Goal: Task Accomplishment & Management: Use online tool/utility

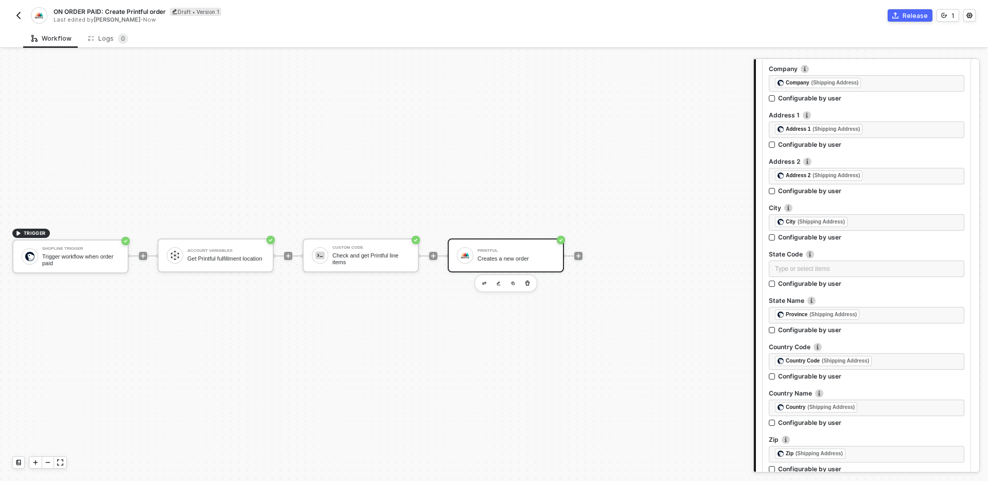
scroll to position [205, 0]
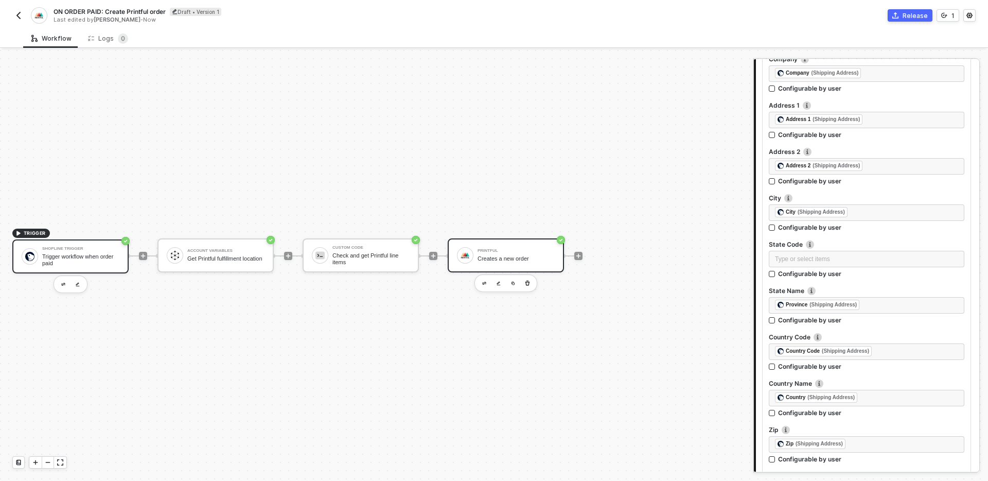
click at [72, 251] on div "Shopline Trigger" at bounding box center [80, 248] width 77 height 4
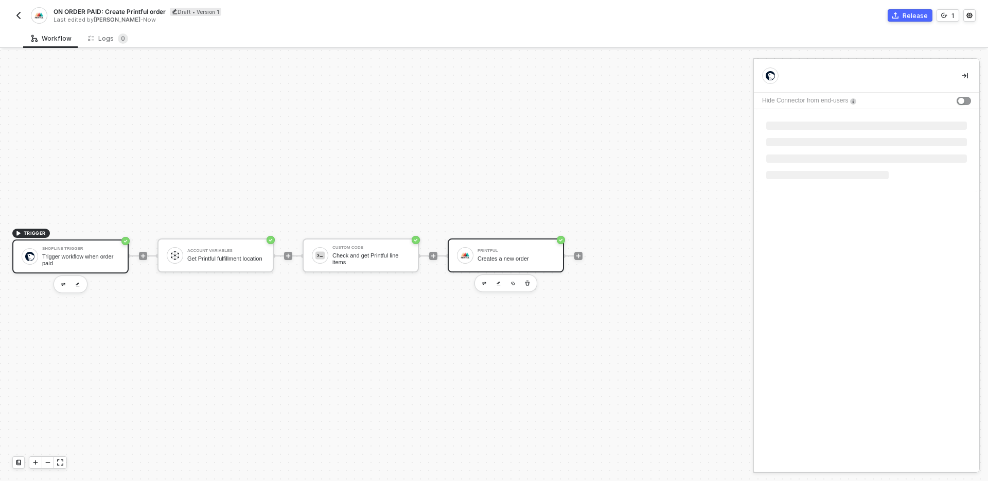
scroll to position [0, 0]
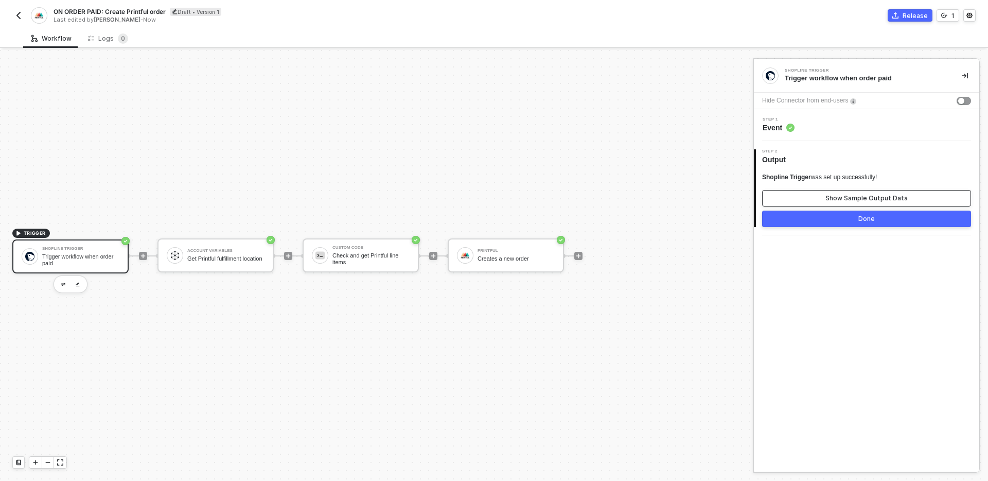
click at [866, 199] on div "Show Sample Output Data" at bounding box center [866, 198] width 82 height 8
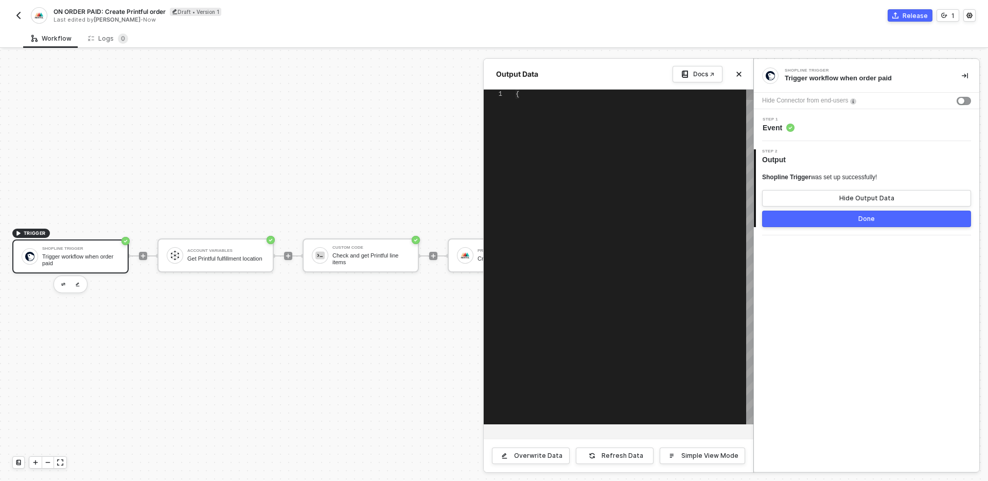
type textarea "{ "name": "D101", "id": "21069406067532696210781077", "app_id": "SL201", "subto…"
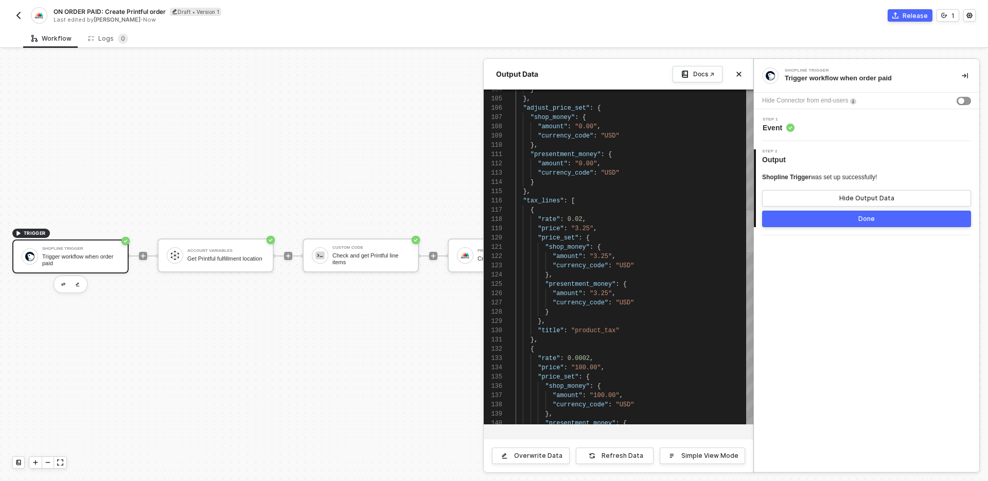
click at [741, 285] on div "} }, "adjust_price_set" : { "shop_money" : { "amount" : "0.00" , "currency_code…" at bounding box center [634, 257] width 238 height 334
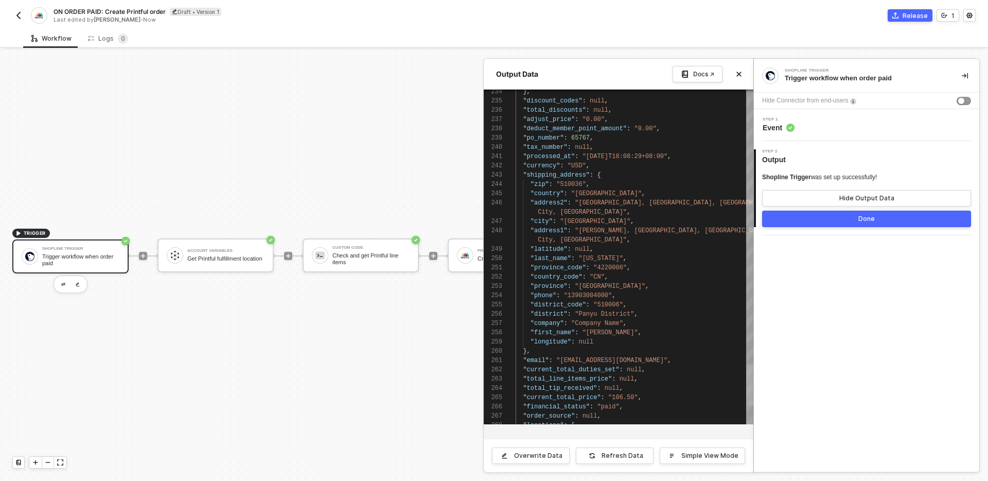
drag, startPoint x: 747, startPoint y: 275, endPoint x: 742, endPoint y: 383, distance: 107.6
click at [742, 383] on div ""address1" : "[PERSON_NAME][GEOGRAPHIC_DATA], [GEOGRAPHIC_DATA], [GEOGRAPHIC_DA…" at bounding box center [634, 257] width 238 height 334
click at [357, 155] on div at bounding box center [494, 265] width 988 height 431
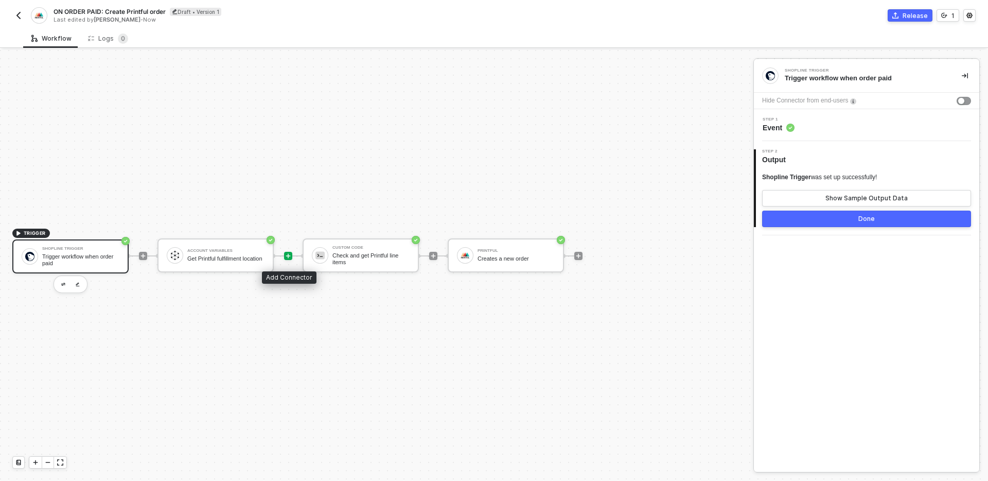
click at [289, 255] on icon "icon-play" at bounding box center [288, 256] width 6 height 6
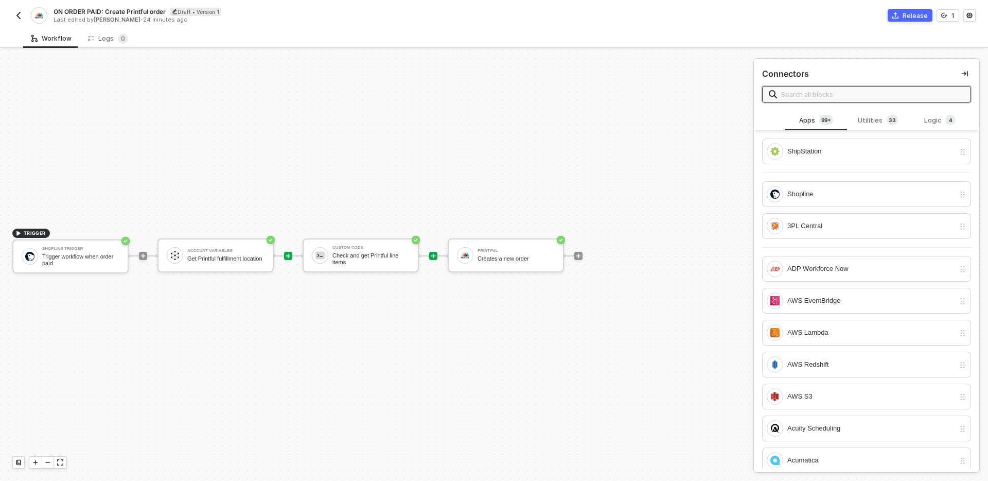
click at [432, 257] on icon "icon-play" at bounding box center [433, 256] width 6 height 6
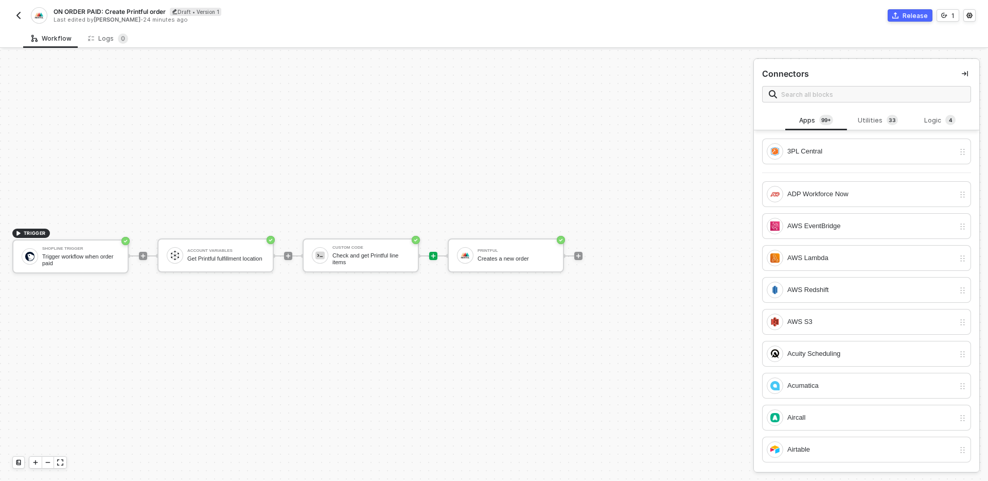
click at [524, 318] on div "TRIGGER Shopline Trigger Trigger workflow when order paid Account Variables Get…" at bounding box center [374, 256] width 748 height 450
click at [864, 118] on div "Utilities 3 3" at bounding box center [877, 120] width 45 height 11
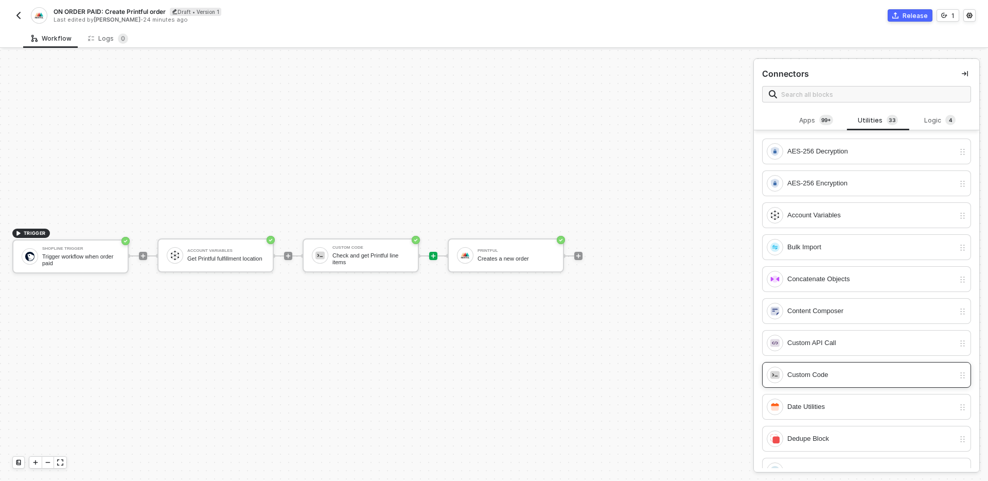
click at [880, 372] on div "Custom Code" at bounding box center [870, 374] width 167 height 11
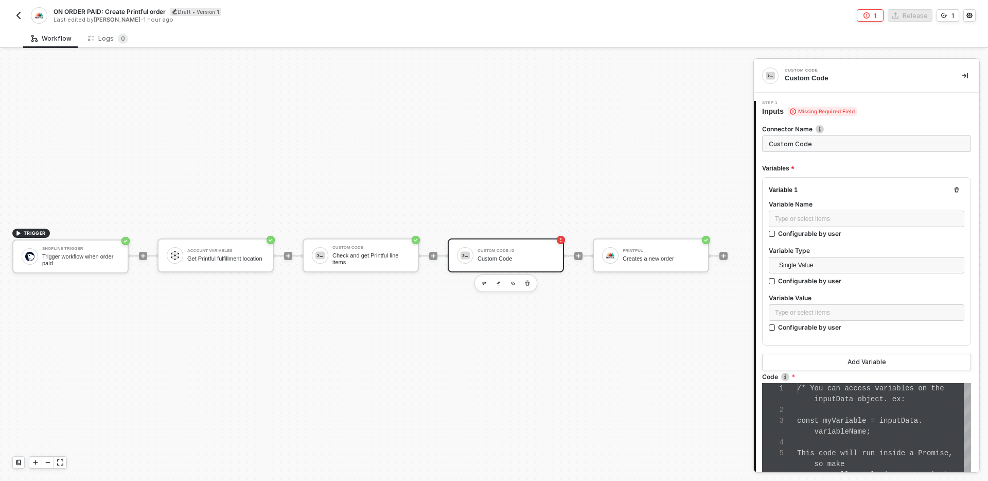
scroll to position [65, 0]
click at [845, 427] on span "variableName;" at bounding box center [842, 431] width 56 height 8
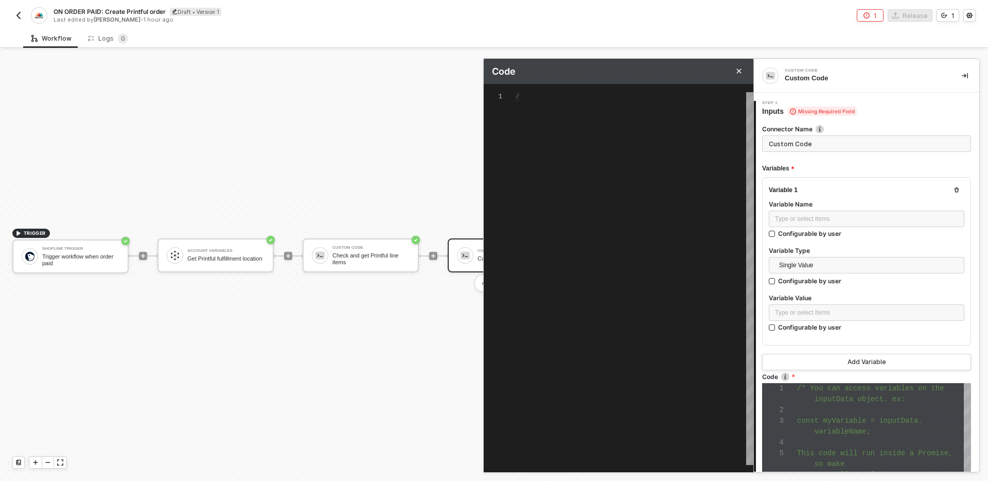
type textarea "/* You can access variables on the inputData object. ex: const myVariable = inp…"
click at [610, 193] on div "/* You can access variables on the inputData objec t. ex: const myVariable = in…" at bounding box center [634, 278] width 238 height 372
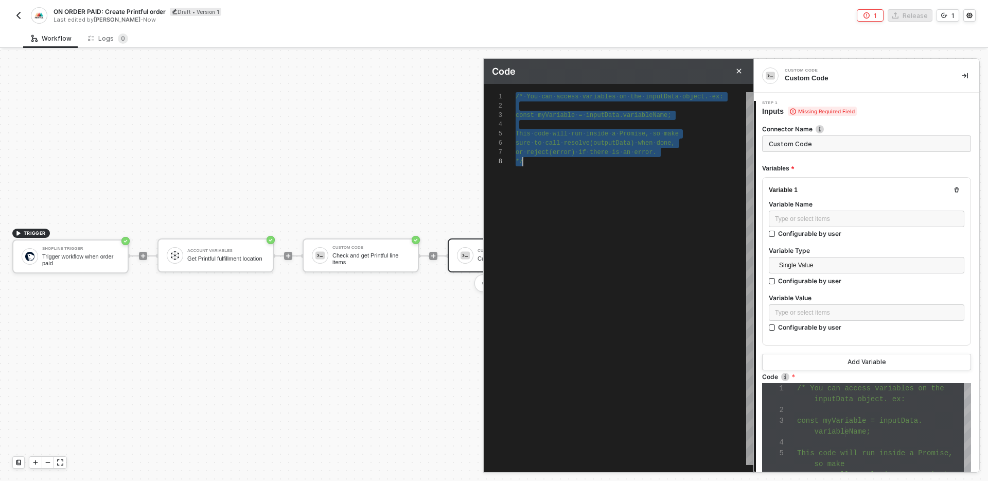
scroll to position [0, 0]
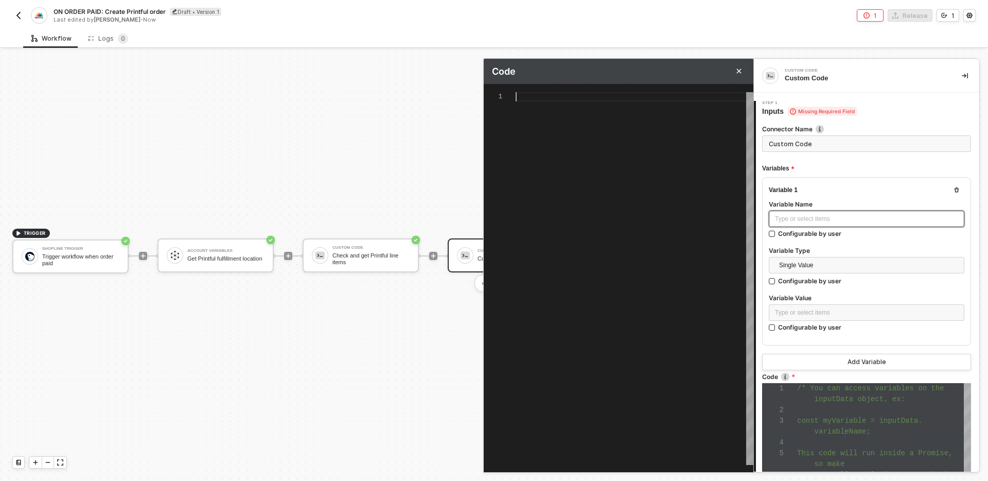
click at [833, 215] on div "Type or select items ﻿" at bounding box center [866, 219] width 183 height 10
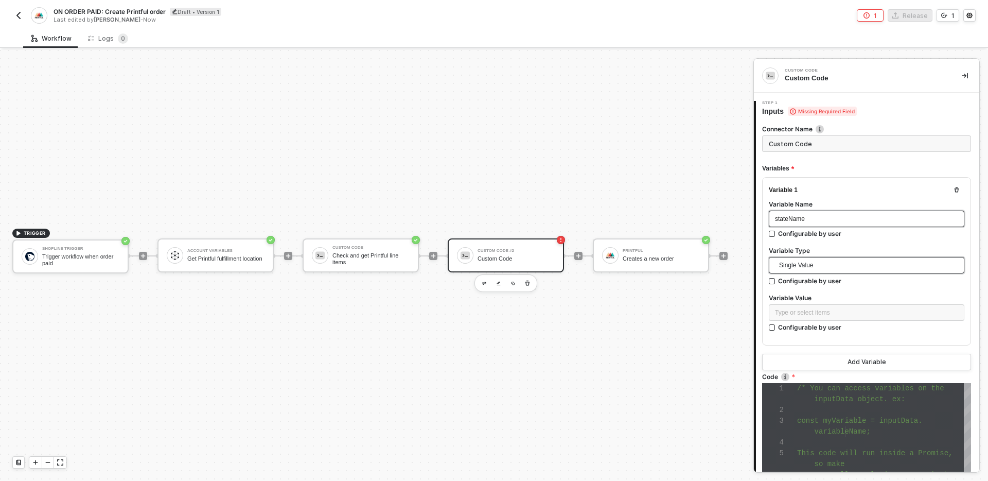
click at [843, 262] on span "Single Value" at bounding box center [868, 264] width 179 height 15
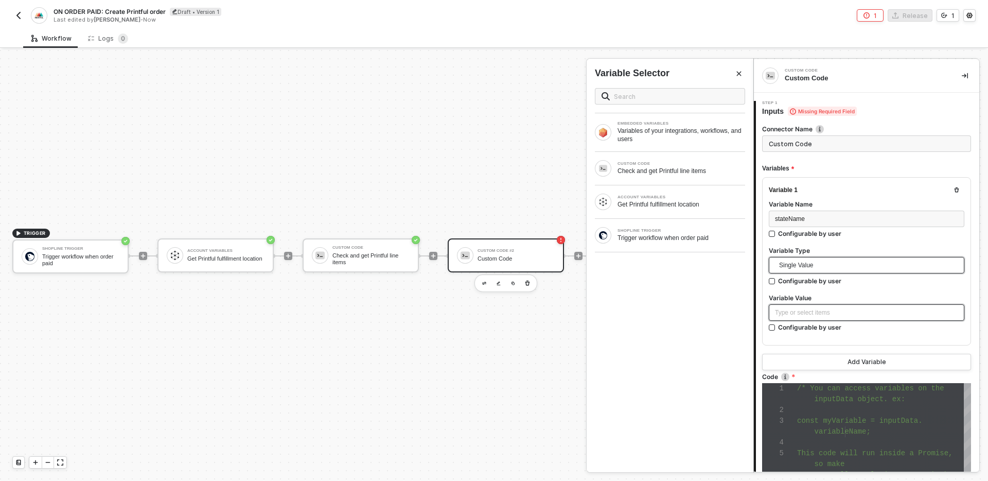
click at [843, 314] on div "Type or select items ﻿" at bounding box center [866, 313] width 183 height 10
click at [664, 230] on div "SHOPLINE TRIGGER" at bounding box center [681, 230] width 128 height 4
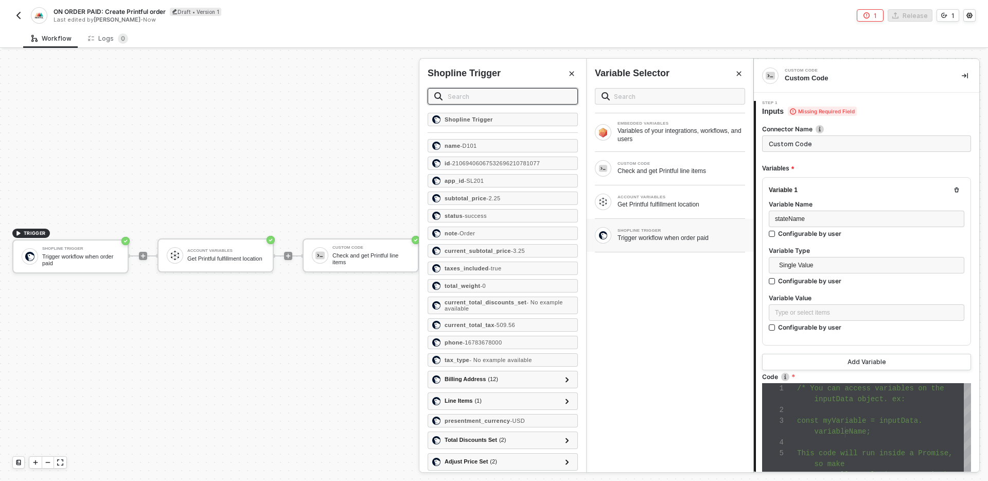
click at [504, 101] on input "text" at bounding box center [509, 96] width 123 height 11
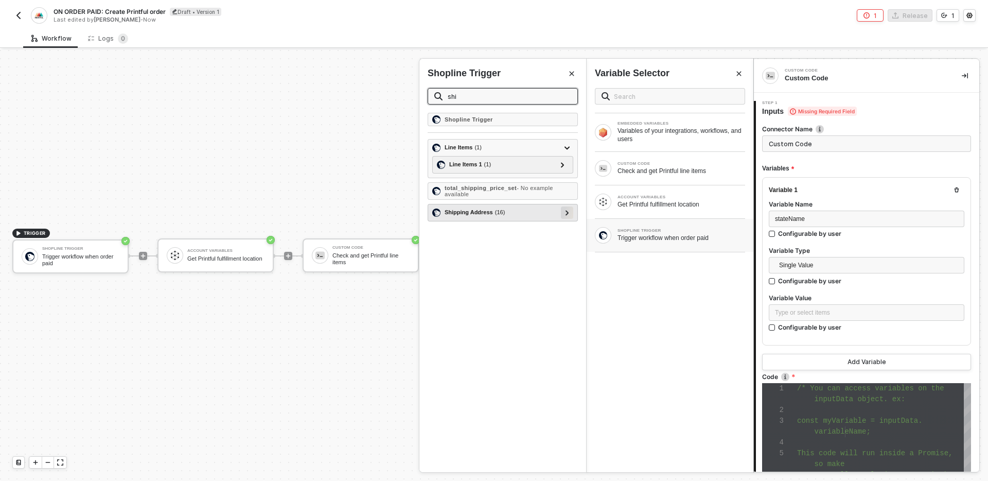
type input "shi"
click at [566, 211] on icon at bounding box center [566, 212] width 3 height 5
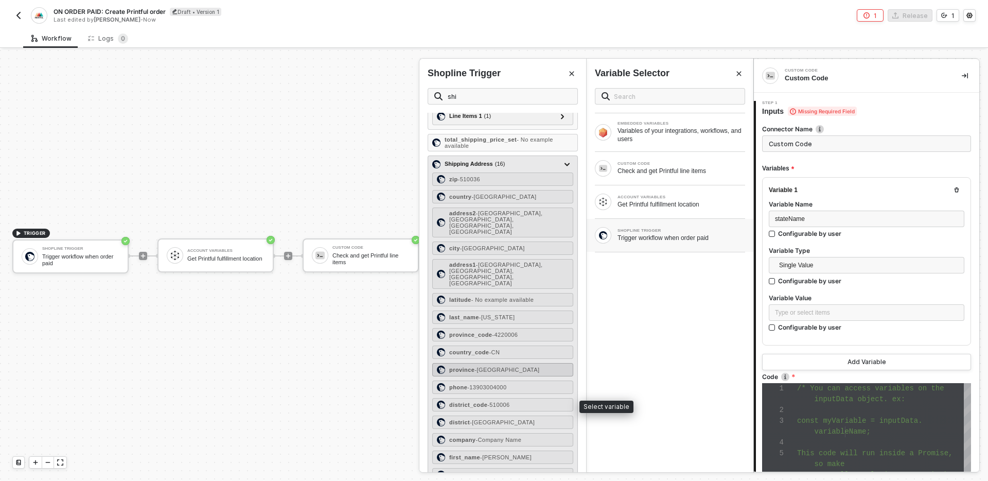
scroll to position [58, 0]
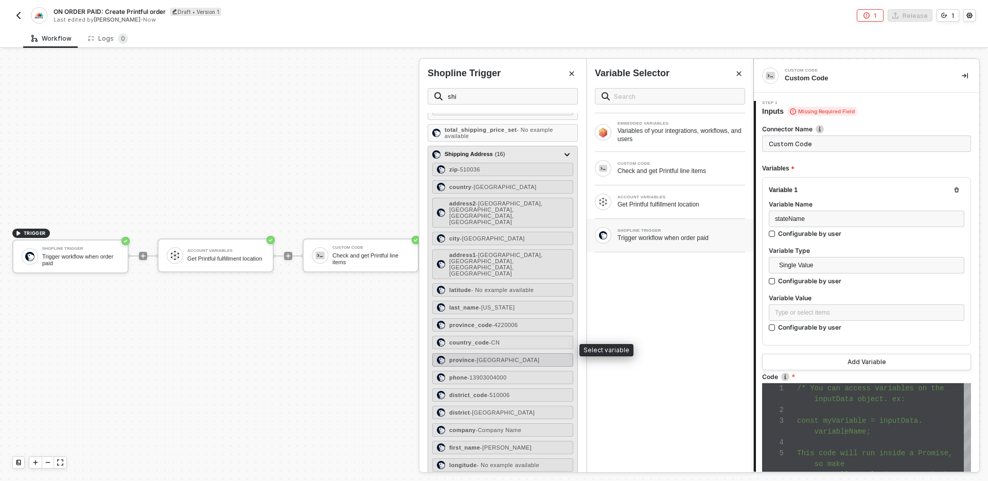
click at [502, 357] on span "- [GEOGRAPHIC_DATA]" at bounding box center [506, 360] width 65 height 6
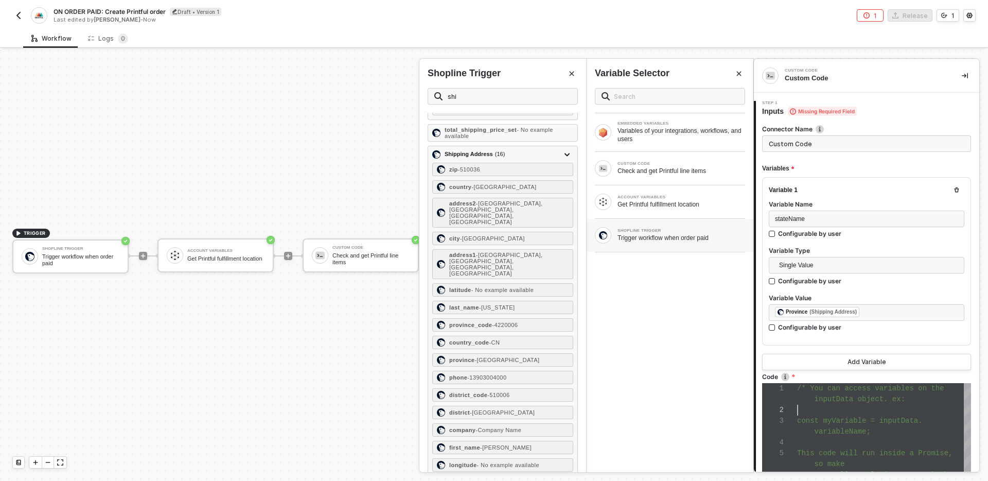
scroll to position [11, 0]
click at [827, 410] on div at bounding box center [884, 409] width 174 height 11
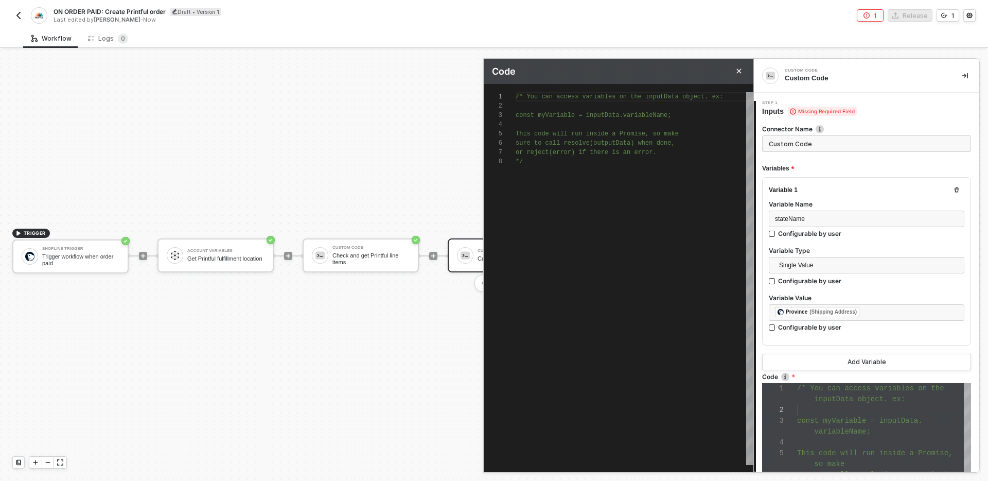
scroll to position [65, 0]
click at [605, 192] on div "/* You can access variables on the inputData objec t. ex: const myVariable = in…" at bounding box center [634, 278] width 238 height 372
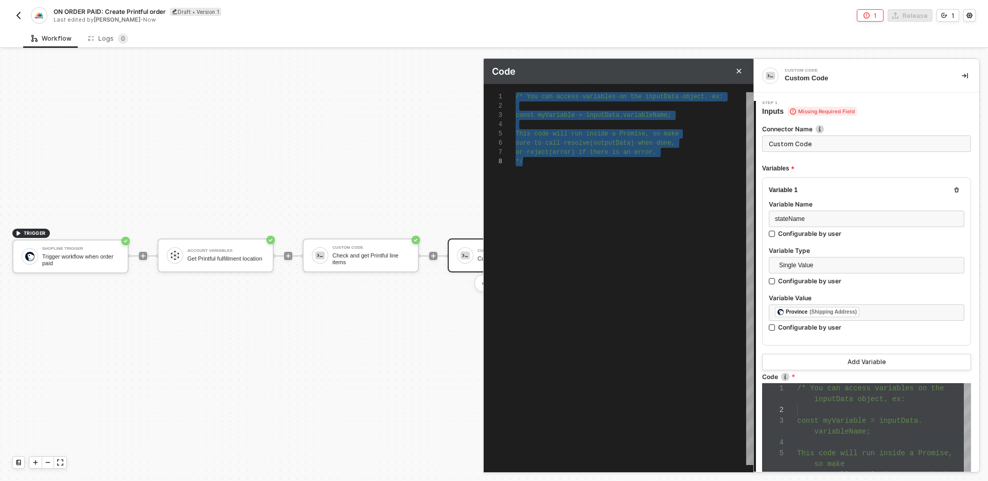
scroll to position [0, 0]
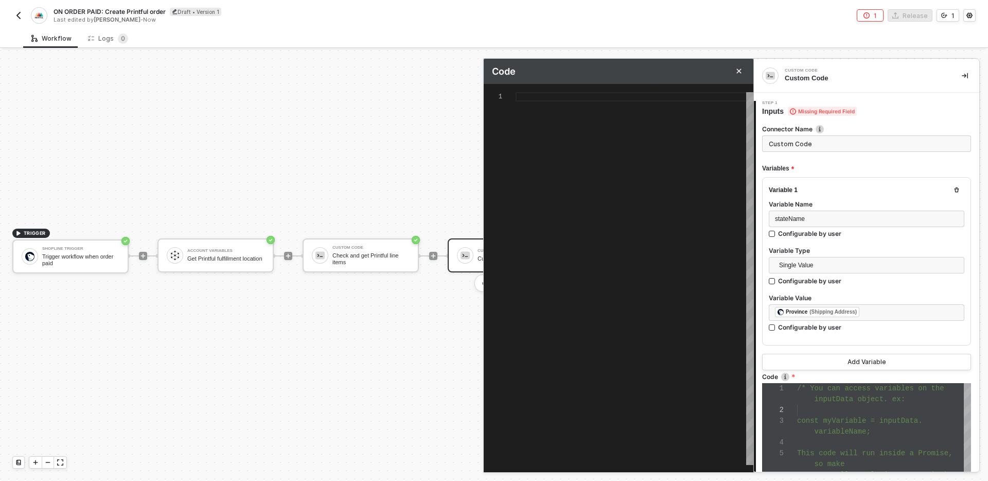
type textarea "c"
type textarea "co"
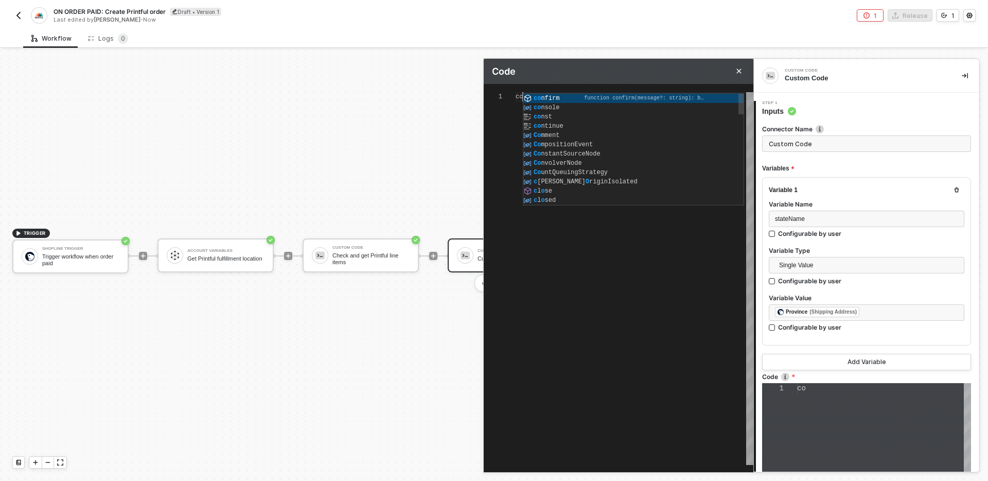
type textarea "con"
type textarea "cons"
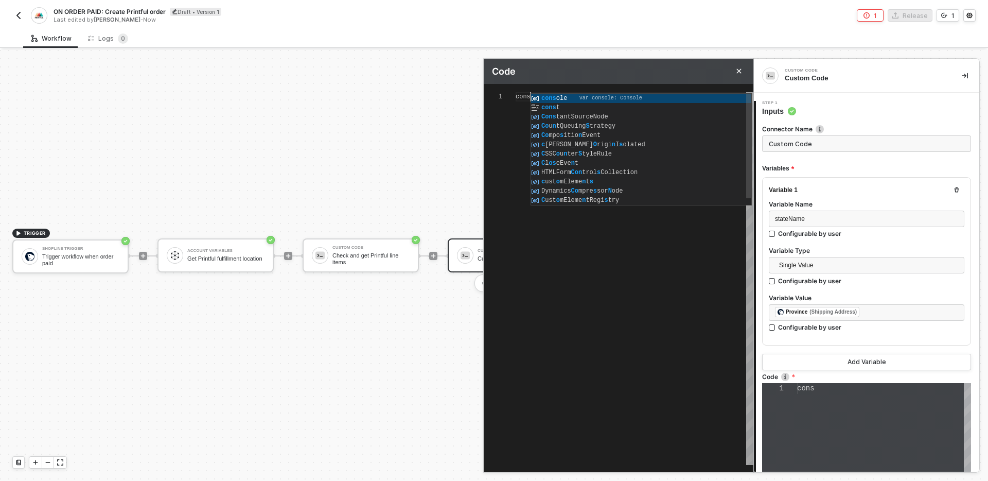
type textarea "const"
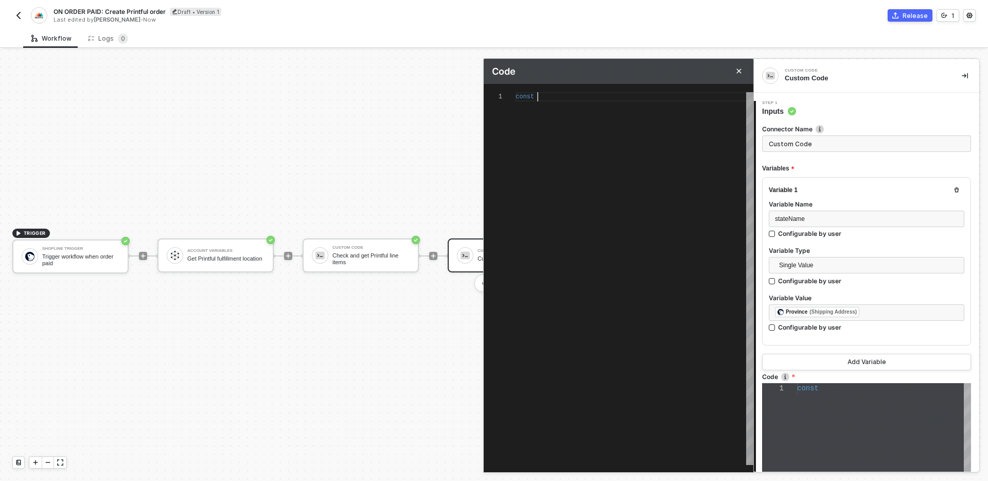
type textarea "const {}"
type textarea "const {} ="
type textarea "const {} = i"
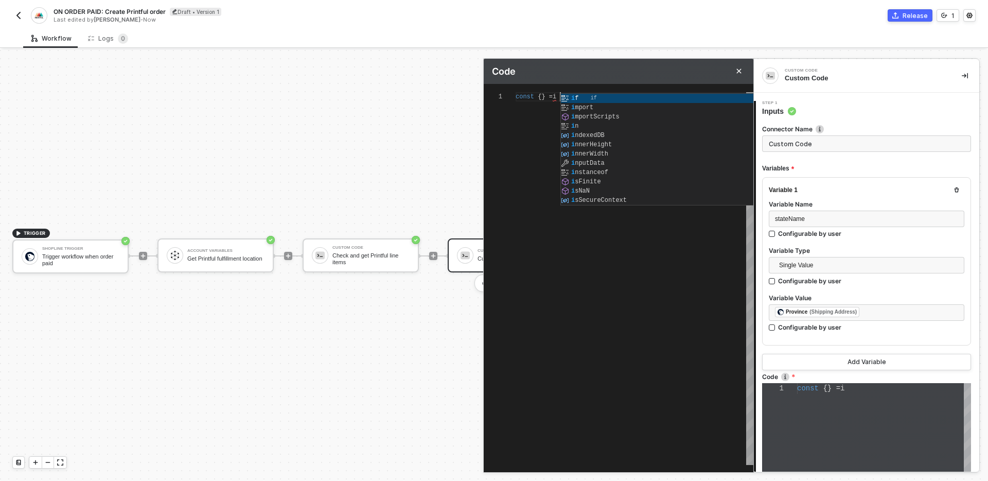
type textarea "const {} = in"
type textarea "const {} = i"
type textarea "const {} ="
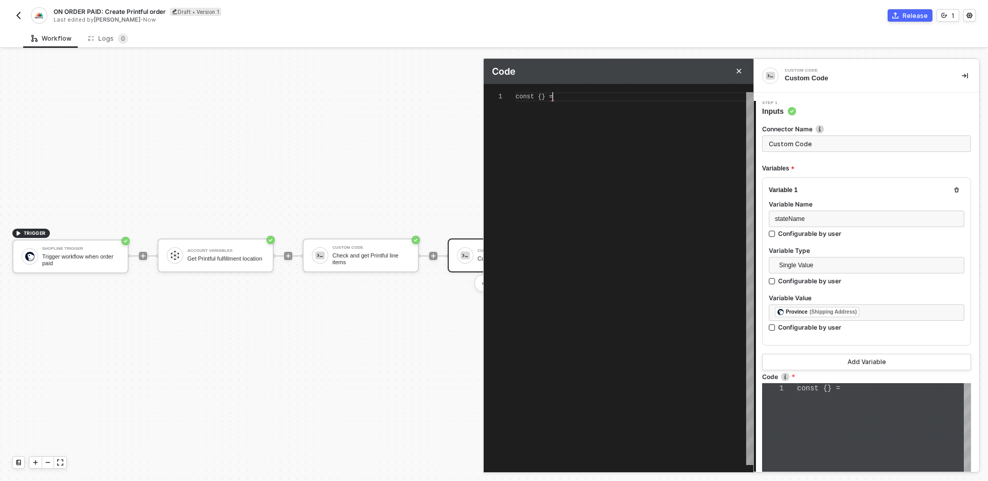
type textarea "const {}"
type textarea "const {"
type textarea "const"
type textarea "const s"
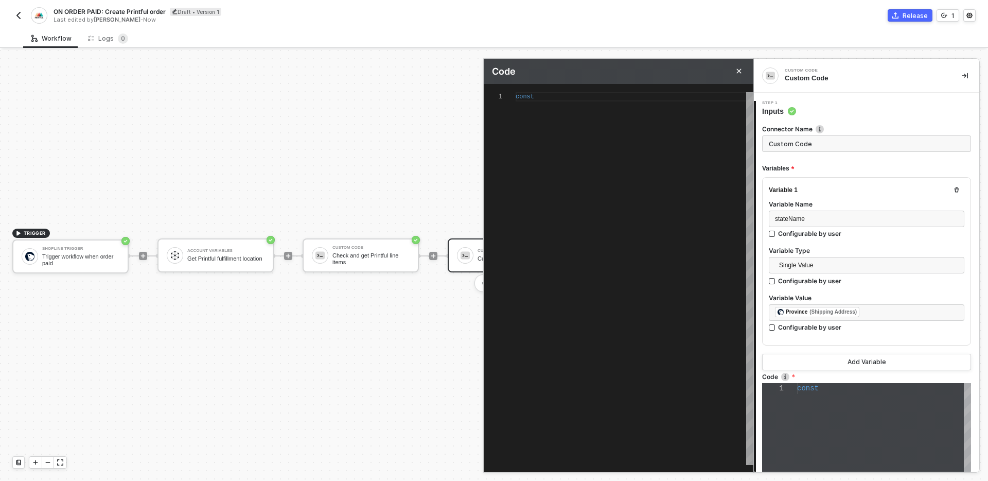
type textarea "const s"
type textarea "const st"
type textarea "const sta"
type textarea "const stat"
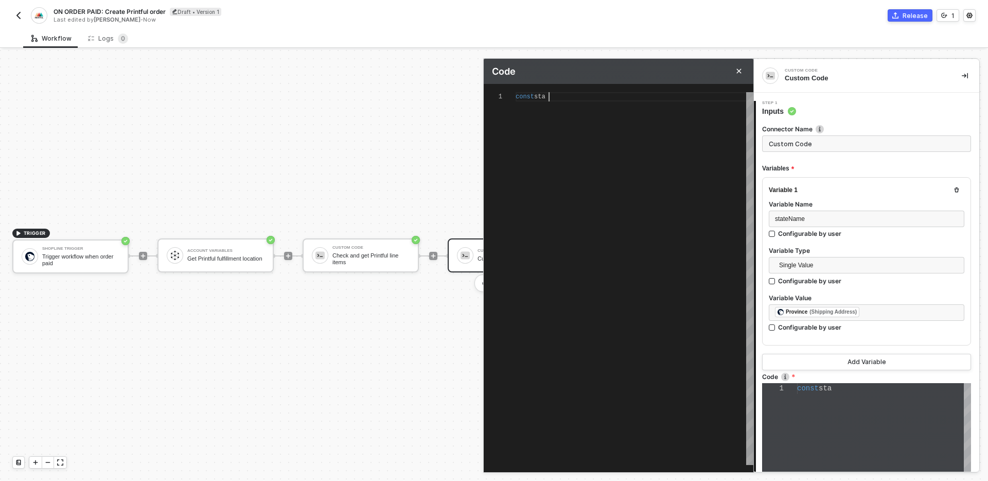
type textarea "const state"
type textarea "const state ="
type textarea "const state = i"
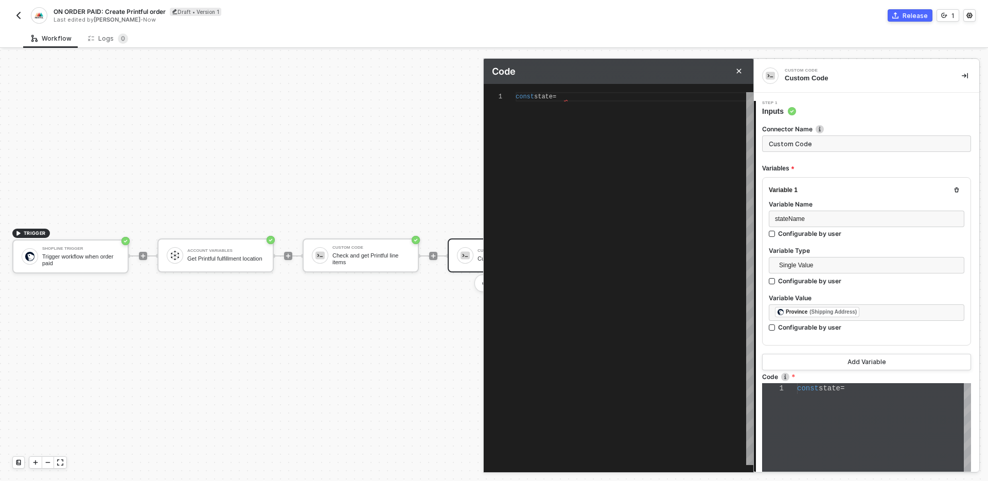
type textarea "const state = i"
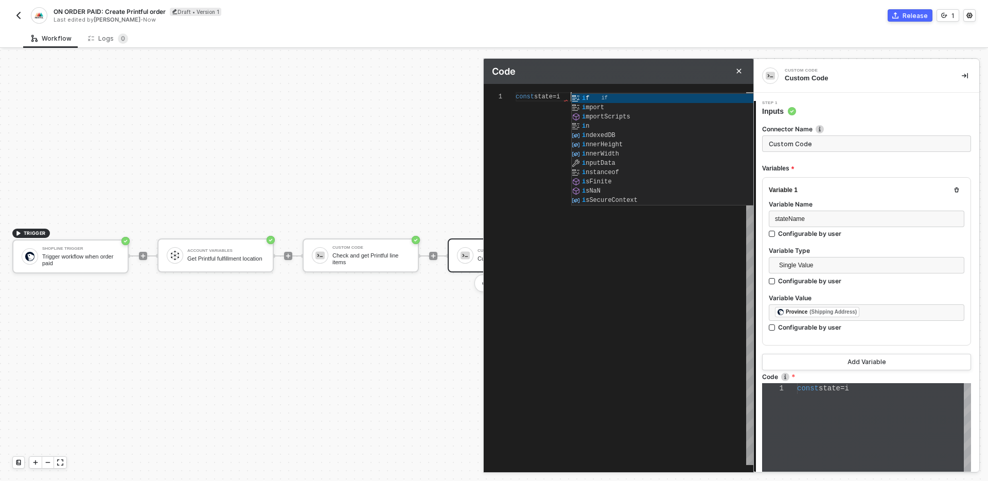
type textarea "const state = in"
type textarea "const state = inp"
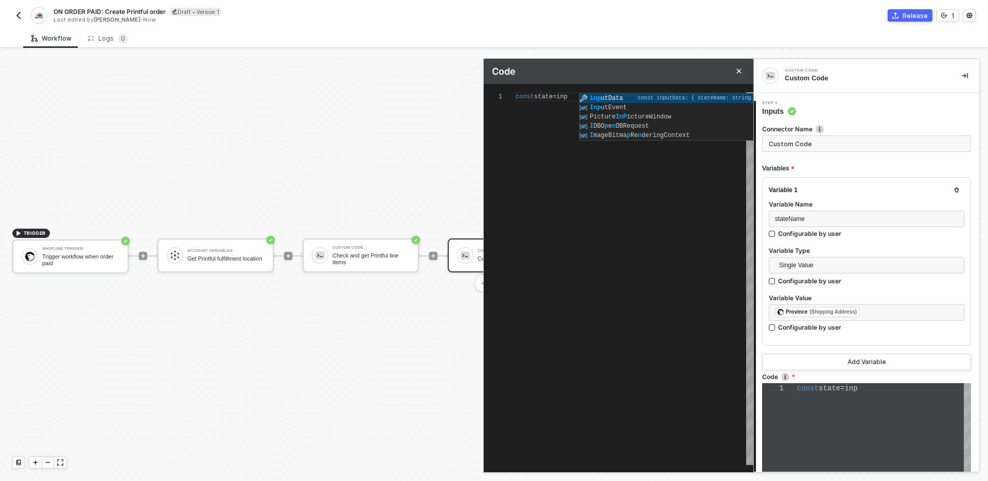
type textarea "const state = inputData"
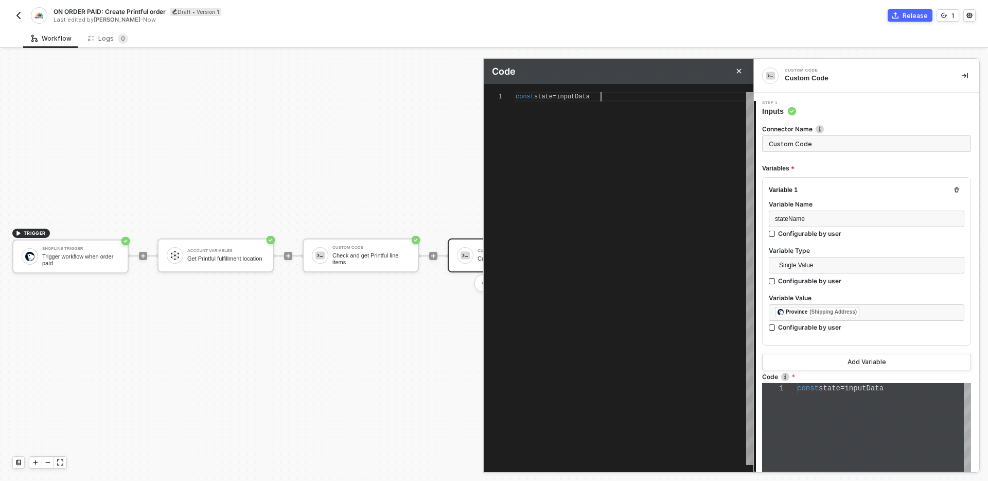
type textarea "const state = inputData."
type textarea "const state = inputData.stateName"
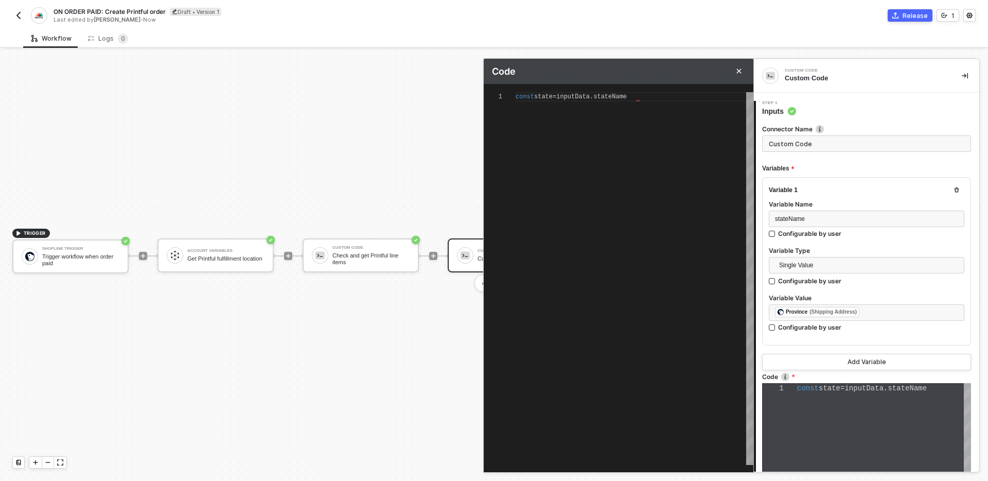
type textarea "const state = inputData.stateName;"
type textarea "const state = inputData.stateName; c"
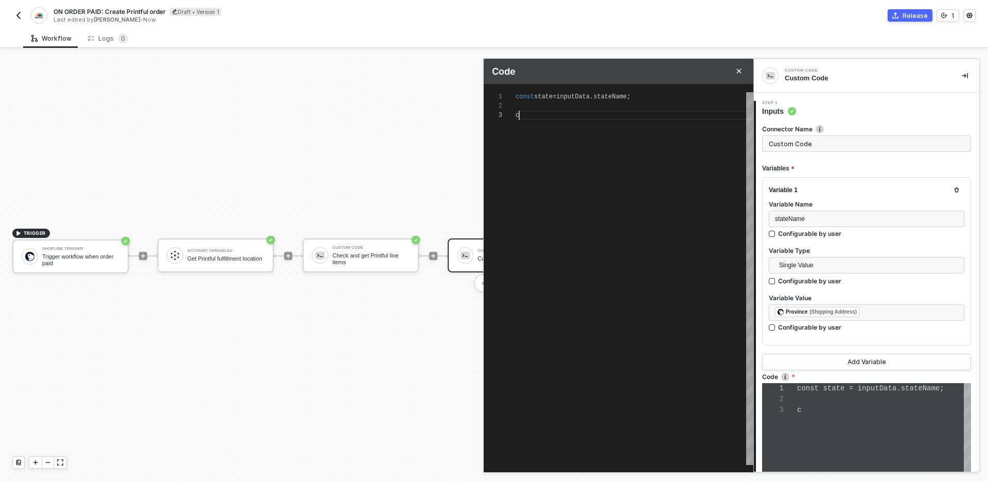
scroll to position [22, 0]
type textarea "const state = inputData.stateName; co"
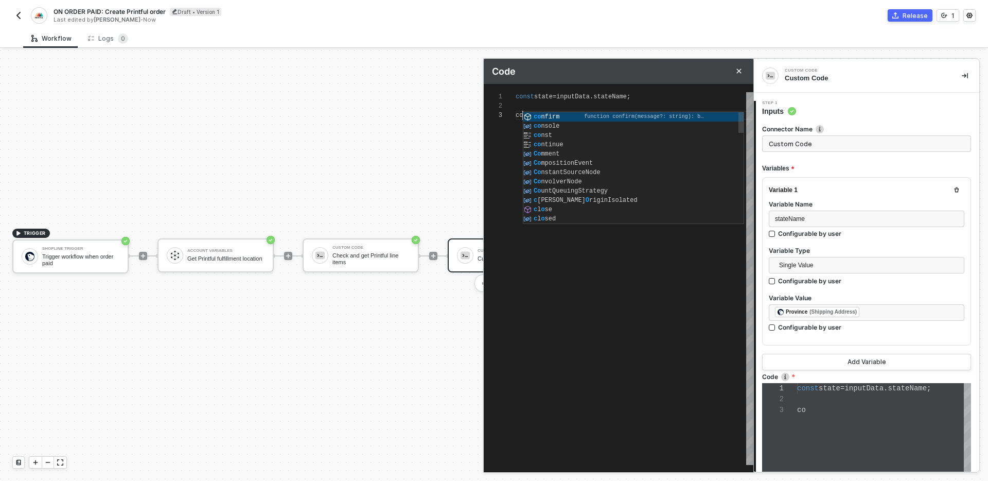
type textarea "const state = inputData.stateName; con"
type textarea "const state = inputData.stateName; cons"
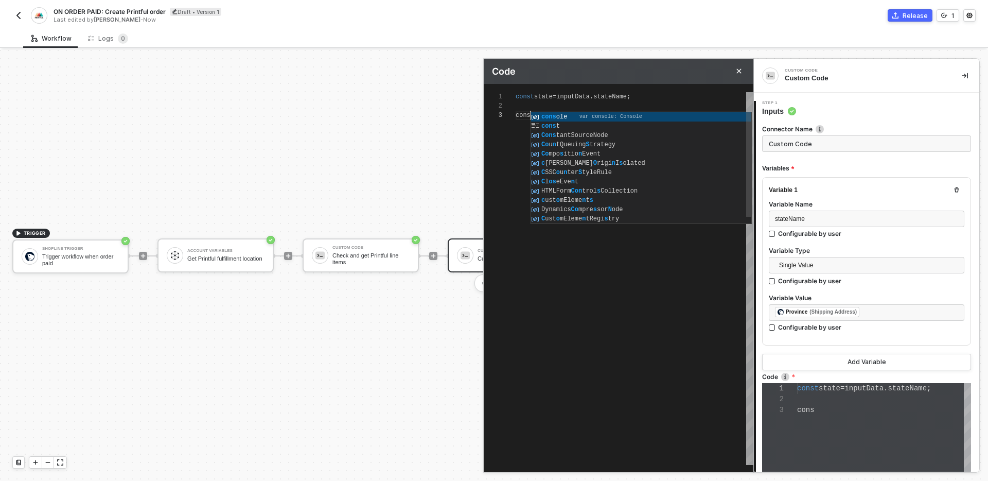
type textarea "const state = inputData.stateName; const"
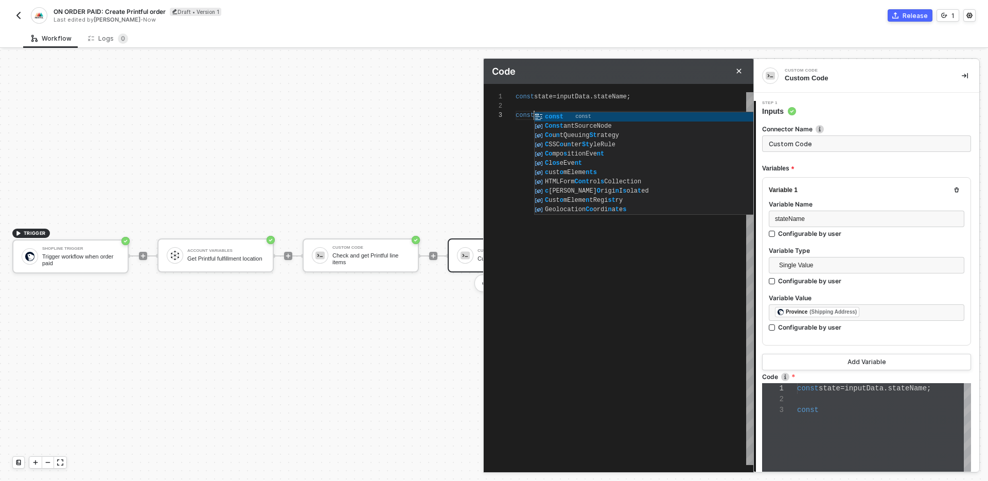
type textarea "const state = inputData.stateName; const"
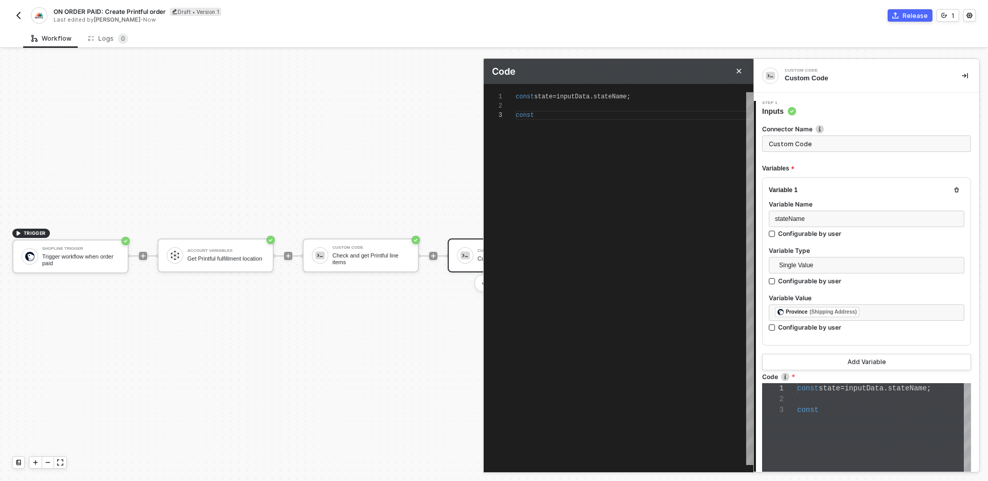
type textarea "const state = inputData.stateName; const s"
type textarea "const state = inputData.stateName; const st"
type textarea "const state = inputData.stateName; const sta"
type textarea "const state = inputData.stateName; const stat"
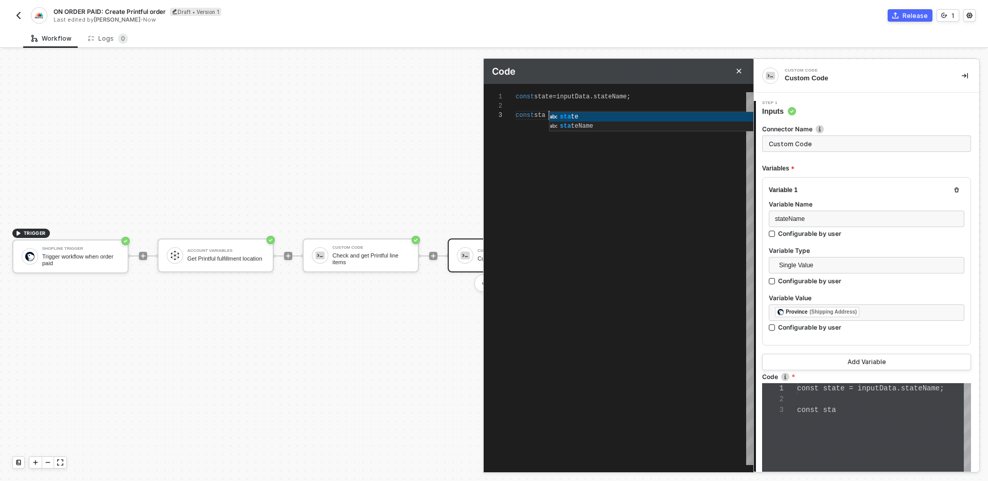
type textarea "const state = inputData.stateName; const stat"
type textarea "const state = inputData.stateName; const state"
type textarea "const state = inputData.stateName; const stateC"
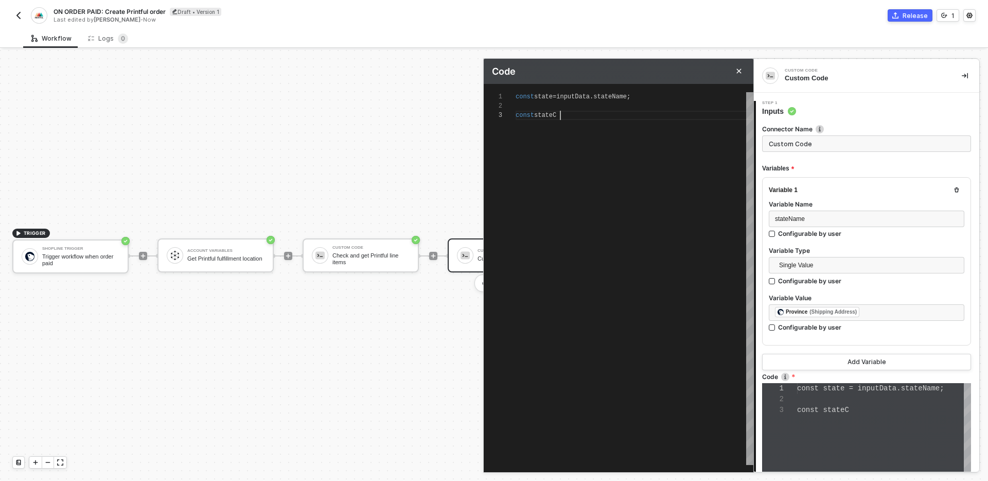
type textarea "const state = inputData.stateName; const stateCo"
type textarea "const state = inputData.stateName; const stateCod"
type textarea "const state = inputData.stateName; const stateCode"
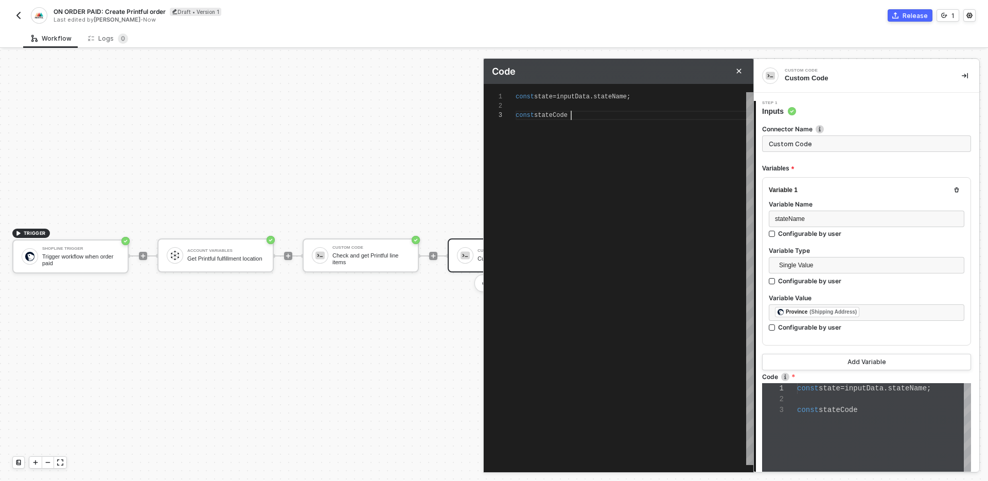
type textarea "const state = inputData.stateName; const stateCode"
type textarea "const state = inputData.stateName; const stateCode ="
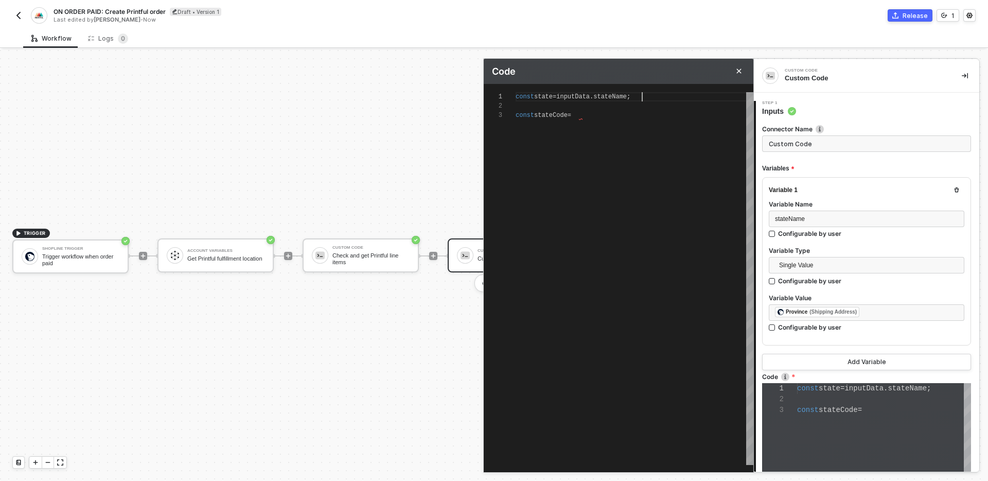
type textarea "const state = inputData.stateName; const stateCode ="
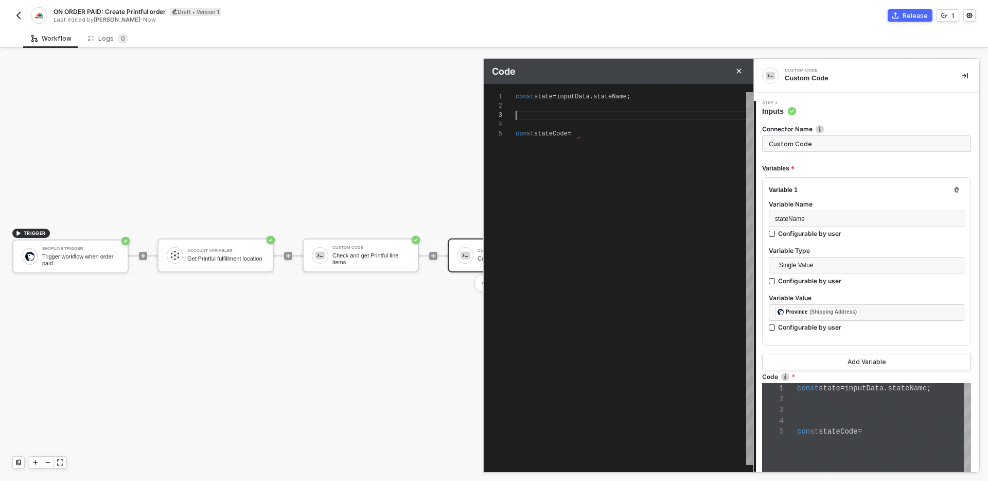
scroll to position [43, 0]
type textarea "const state = inputData.stateName; c const stateCode ="
type textarea "const state = inputData.stateName; co const stateCode ="
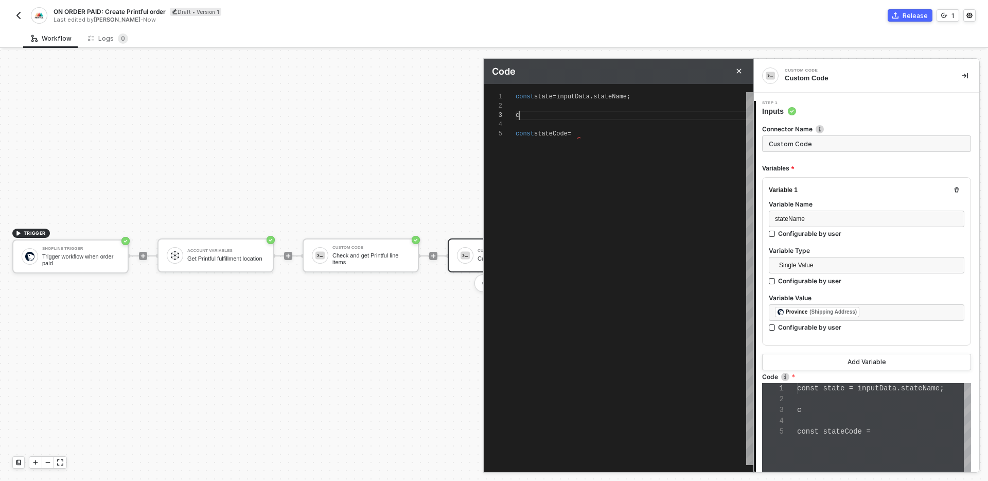
type textarea "const state = inputData.stateName; con const stateCode ="
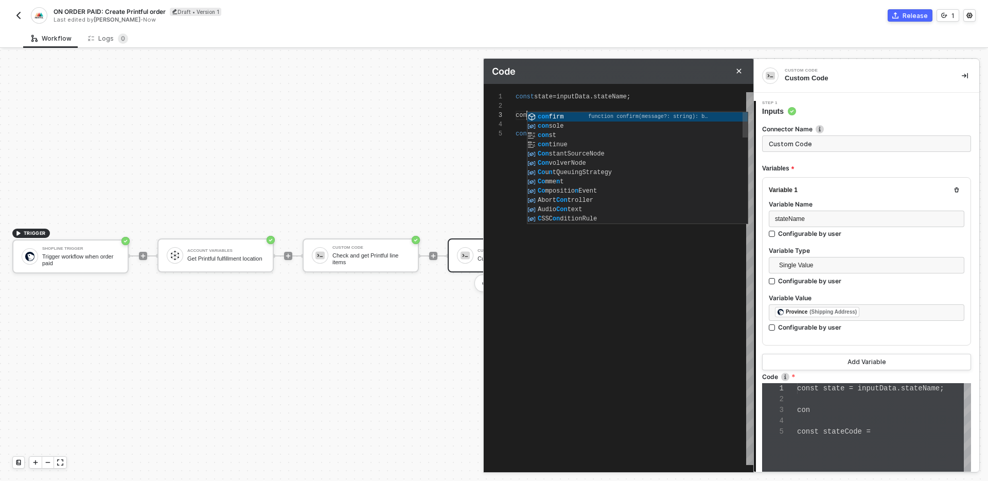
type textarea "const state = inputData.stateName; cons const stateCode ="
type textarea "const state = inputData.stateName; const const stateCode ="
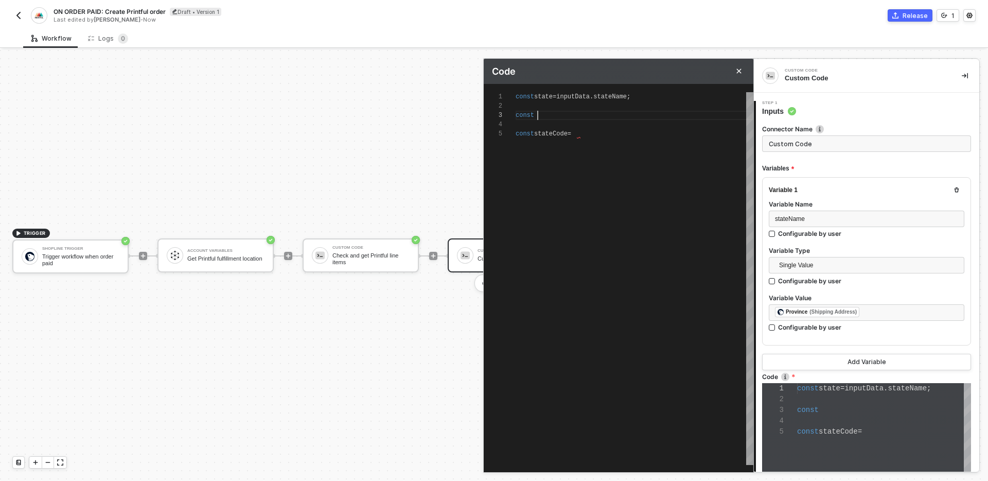
type textarea "const state = inputData.stateName; const s const stateCode ="
type textarea "const state = inputData.stateName; const st const stateCode ="
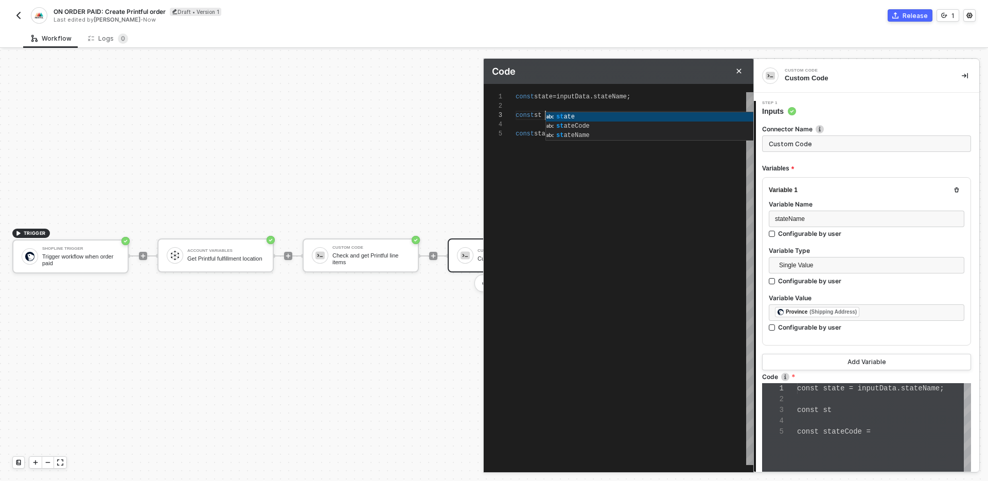
type textarea "const state = inputData.stateName; const sta const stateCode ="
type textarea "const state = inputData.stateName; const stat const stateCode ="
type textarea "const state = inputData.stateName; const state const stateCode ="
type textarea "const state = inputData.stateName; const states const stateCode ="
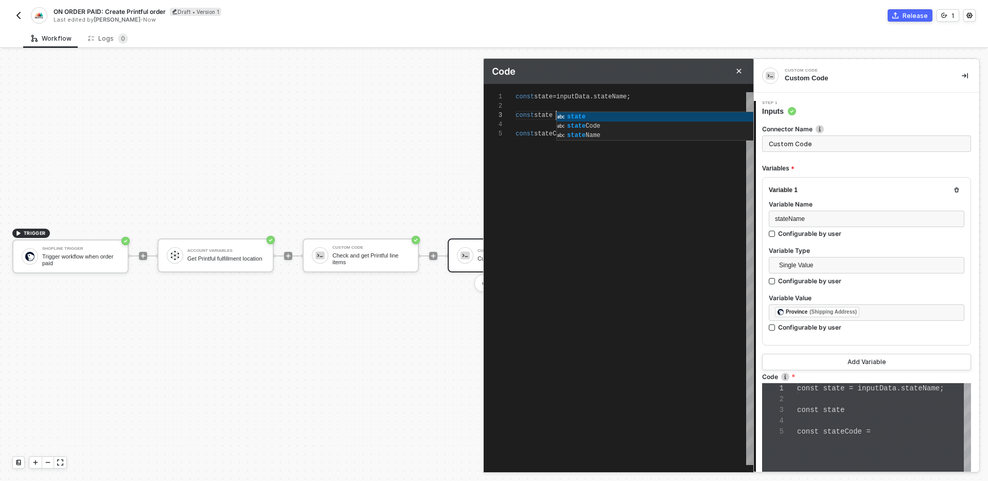
scroll to position [19, 45]
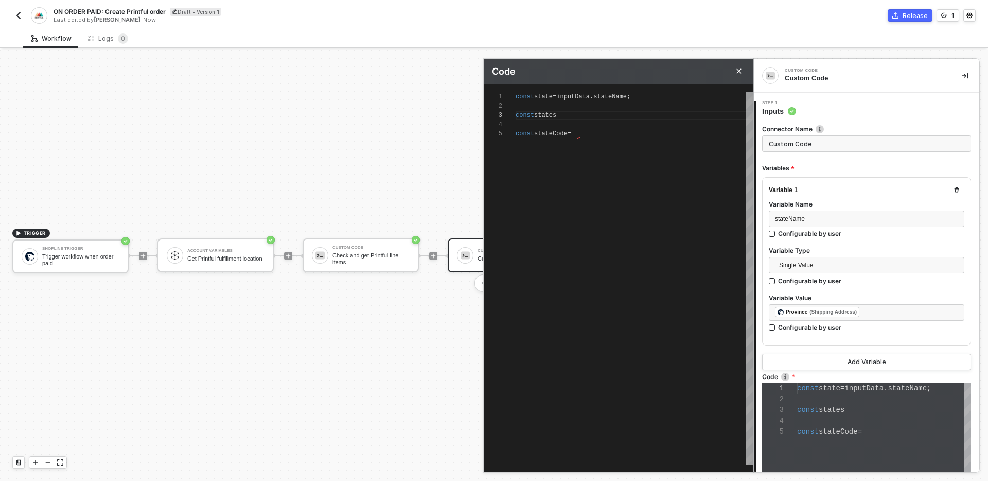
type textarea "const state = inputData.stateName; const const stateCode ="
type textarea "const state = inputData.stateName; const S const stateCode ="
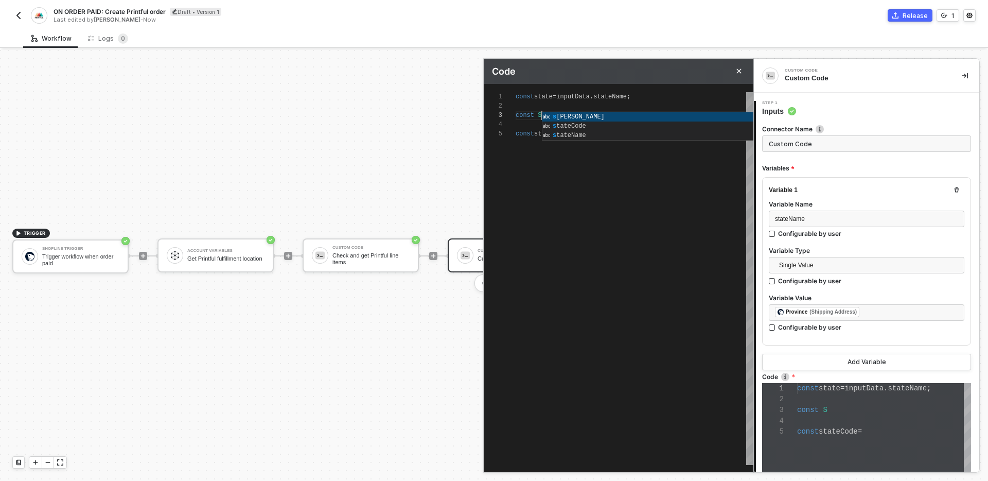
type textarea "const state = inputData.stateName; const ST const stateCode ="
type textarea "const state = inputData.stateName; const STA const stateCode ="
type textarea "const state = inputData.stateName; const STAT const stateCode ="
type textarea "const state = inputData.stateName; const STATE const stateCode ="
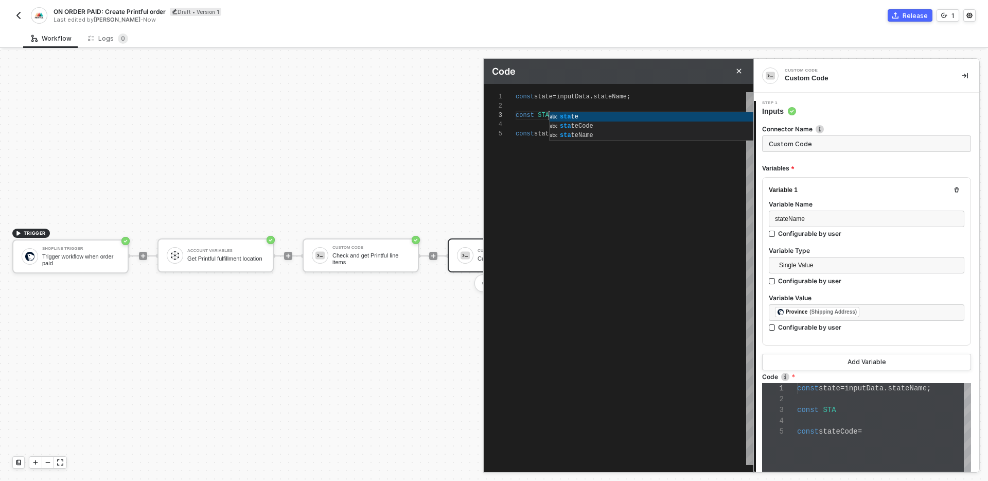
type textarea "const state = inputData.stateName; const STATE const stateCode ="
type textarea "const state = inputData.stateName; const STATES const stateCode ="
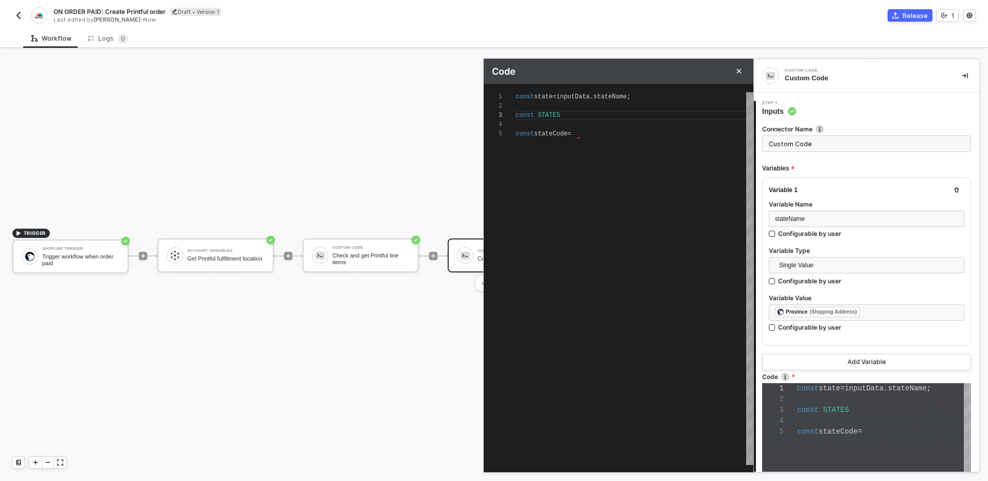
type textarea "const state = inputData.stateName; const STATES const stateCode ="
type textarea "const state = inputData.stateName; const STATES = const stateCode ="
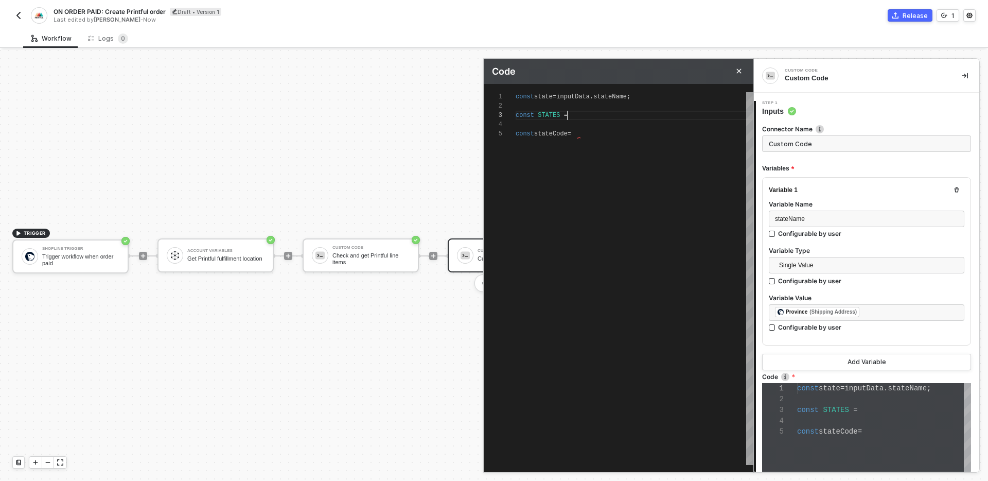
scroll to position [19, 56]
paste textarea ""[US_STATE]": "WV", "[US_STATE]": "WI", "[US_STATE]": "WY" }"
type textarea ""[US_STATE]": "WV", "[US_STATE]": "WI", "[US_STATE]": "WY" } const stateCode ="
type textarea "const state = inputData.stateName; const STATES = { "[US_STATE]": "AL", "[US_ST…"
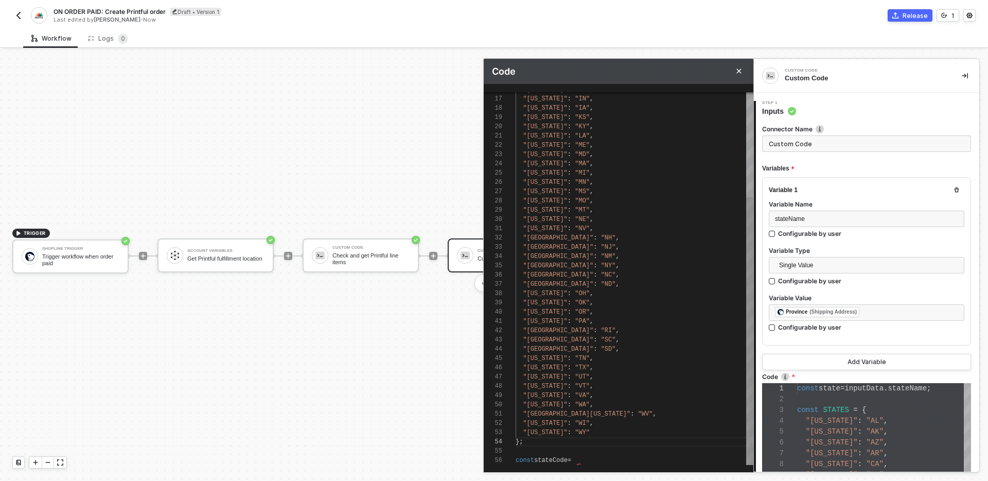
scroll to position [0, 0]
type textarea "const state = inputData.stateName; const STATES = { "[US_STATE]": "AL", "[US_ST…"
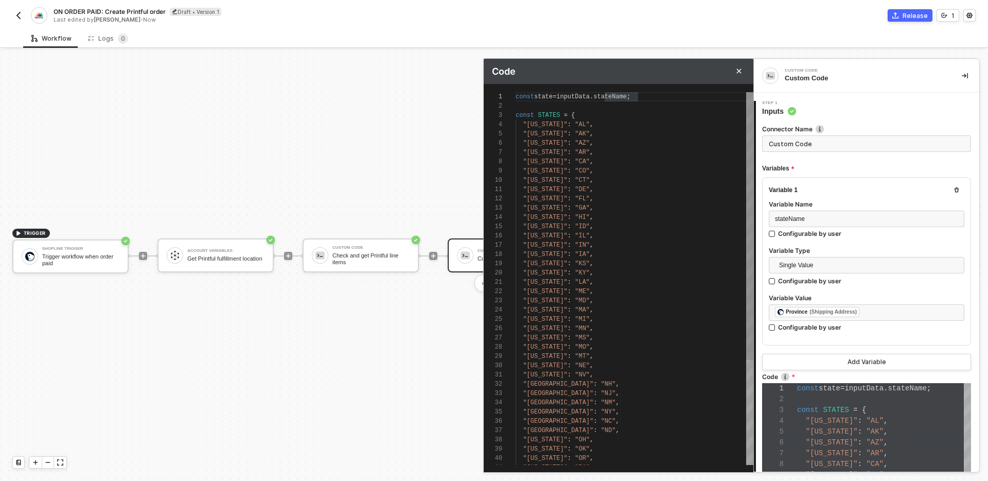
type textarea "const state = inputData.stateName.; const STATES = { "[US_STATE]": "AL", "[US_S…"
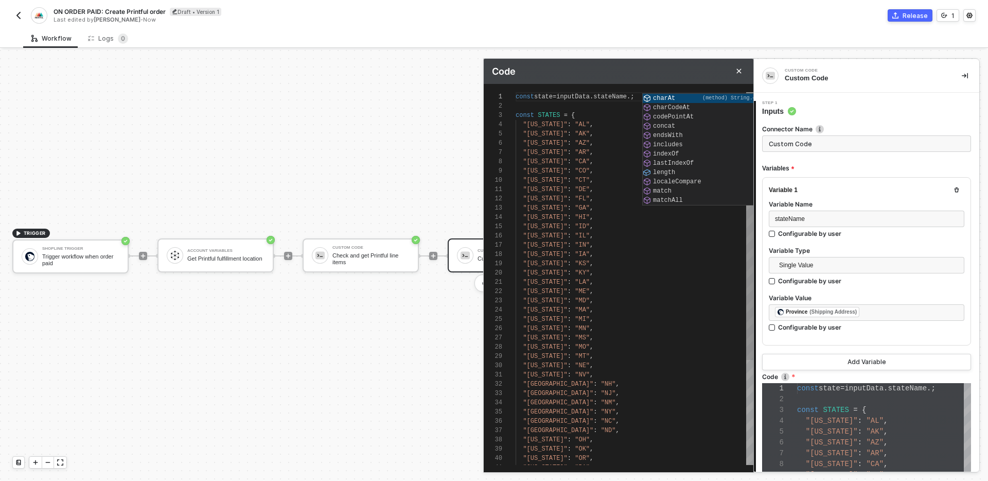
type textarea "const state = inputData.stateName.t; const STATES = { "[US_STATE]": "AL", "[US_…"
type textarea "const state = [DOMAIN_NAME]; const STATES = { "[US_STATE]": "AL", "[US_STATE]":…"
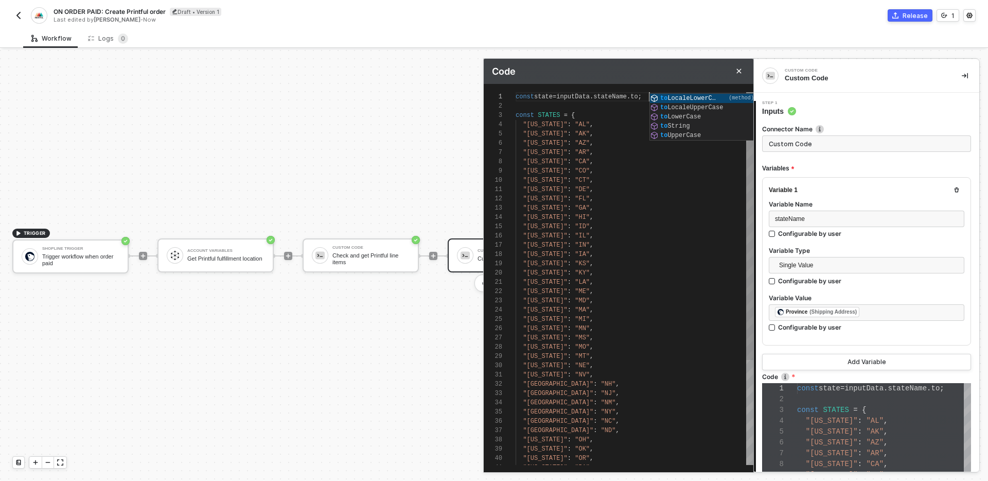
type textarea "const state = inputData.stateName.toL; const STATES = { "[US_STATE]": "AL", "[U…"
type textarea "const state = inputData.stateName.toLowerCase; const STATES = { "[US_STATE]": "…"
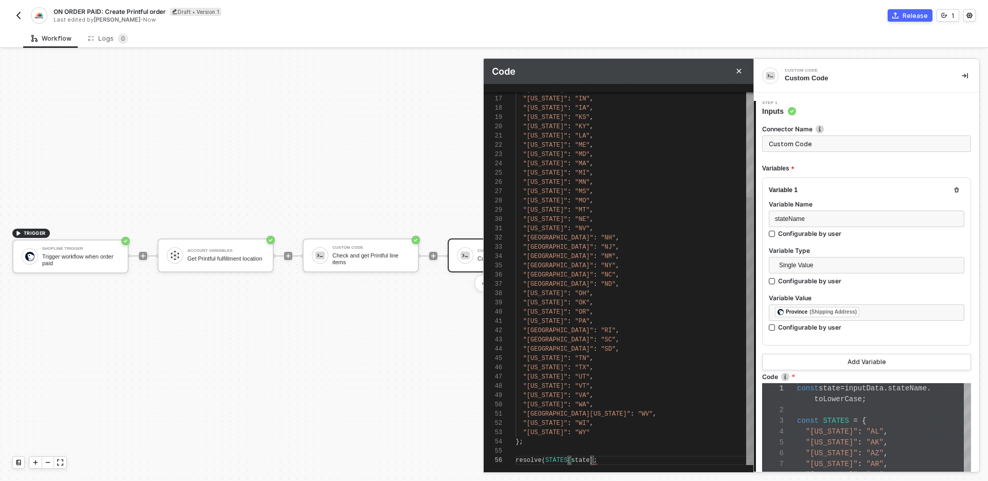
type textarea ""[US_STATE]": "WV", "[US_STATE]": "WI", "[US_STATE]": "WY" }; resolve(STATES[st…"
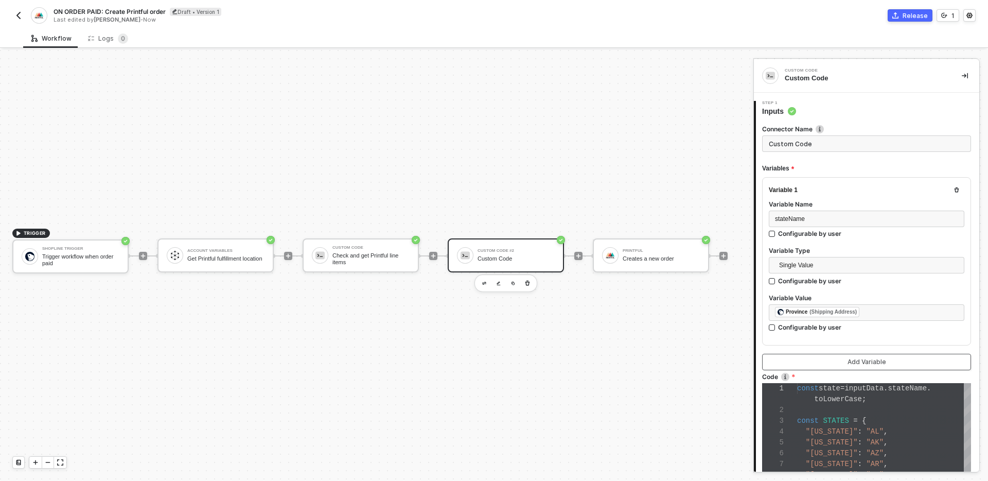
click at [905, 366] on button "Add Variable" at bounding box center [866, 361] width 209 height 16
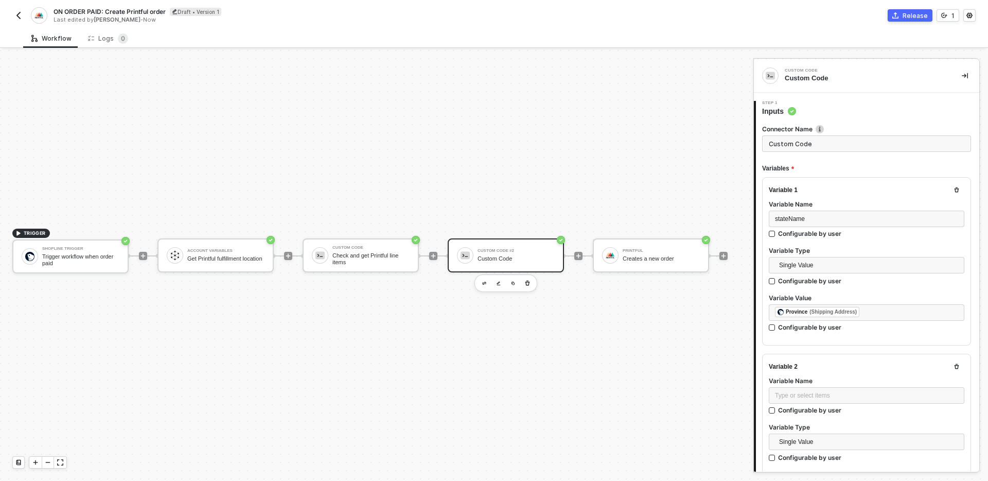
click at [956, 362] on button "button" at bounding box center [956, 366] width 12 height 12
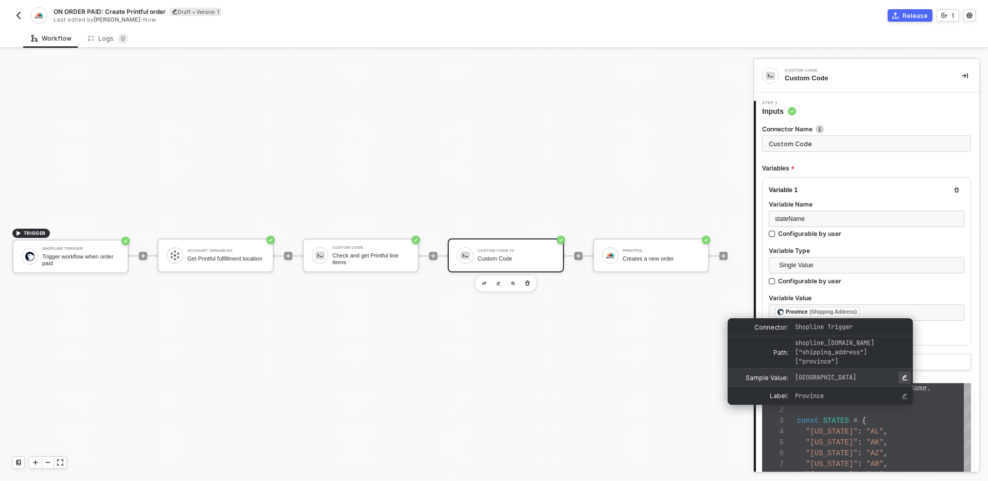
click at [904, 375] on icon "Edit Sample Value" at bounding box center [904, 378] width 5 height 6
type input "[US_STATE]"
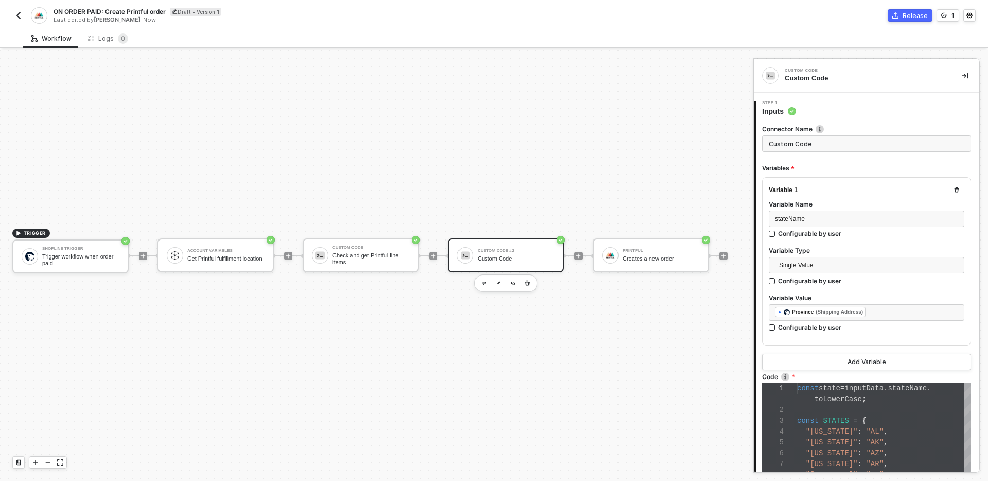
click at [951, 348] on div "Variable 1 Variable Name stateName Configurable by user Variable Type Single Va…" at bounding box center [866, 273] width 209 height 193
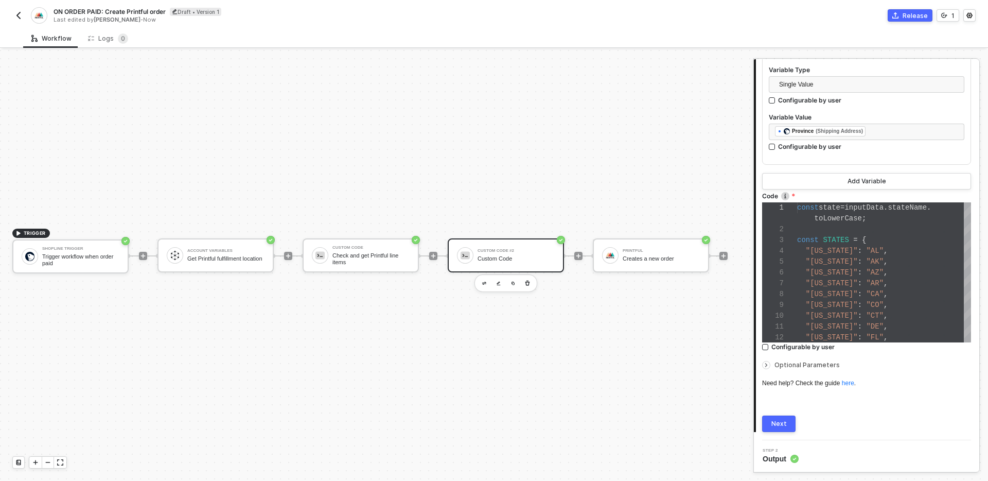
click at [785, 424] on div "Next" at bounding box center [778, 423] width 15 height 8
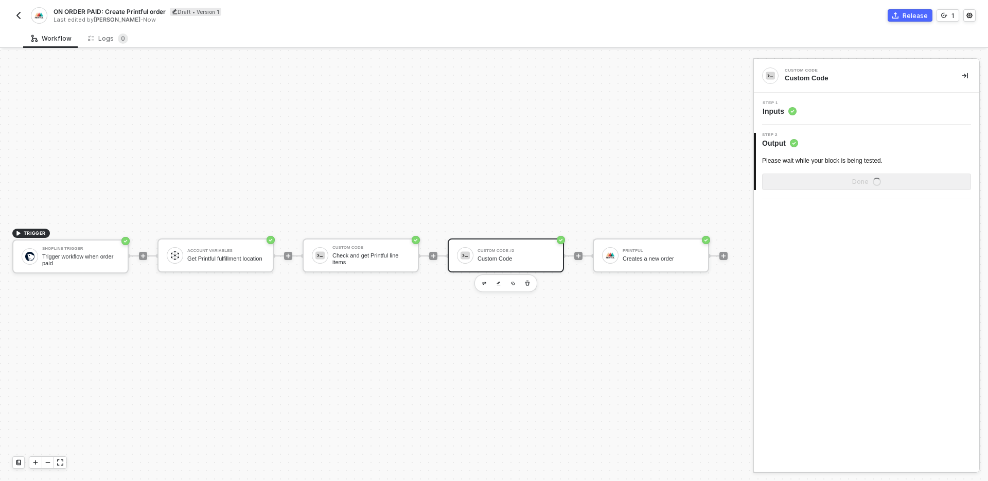
scroll to position [0, 0]
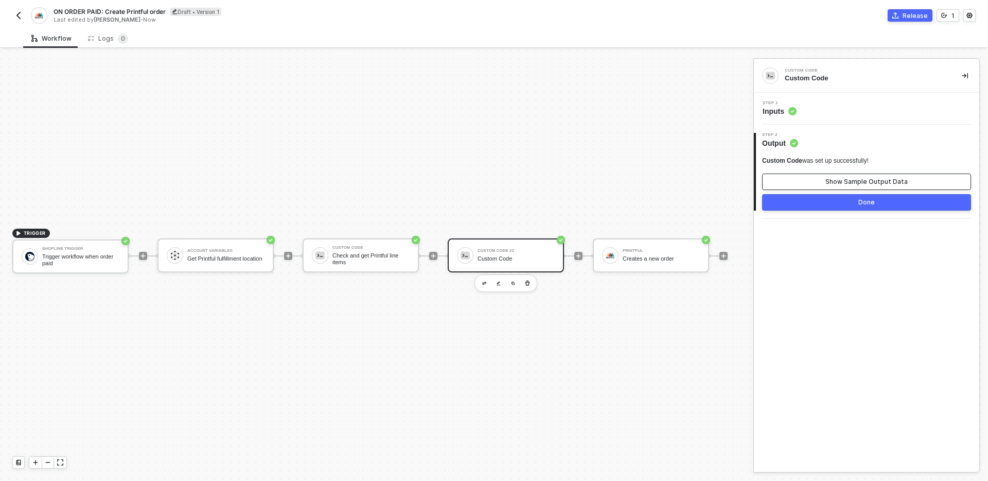
click at [827, 184] on div "Show Sample Output Data" at bounding box center [866, 181] width 82 height 8
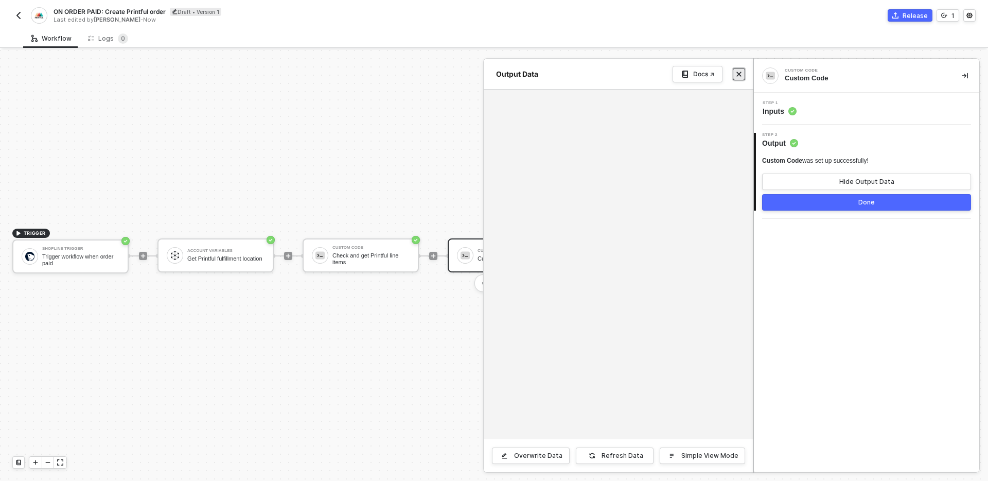
click at [738, 74] on icon "icon-close" at bounding box center [739, 74] width 5 height 5
click at [861, 101] on div "Step 1 Inputs" at bounding box center [867, 108] width 223 height 15
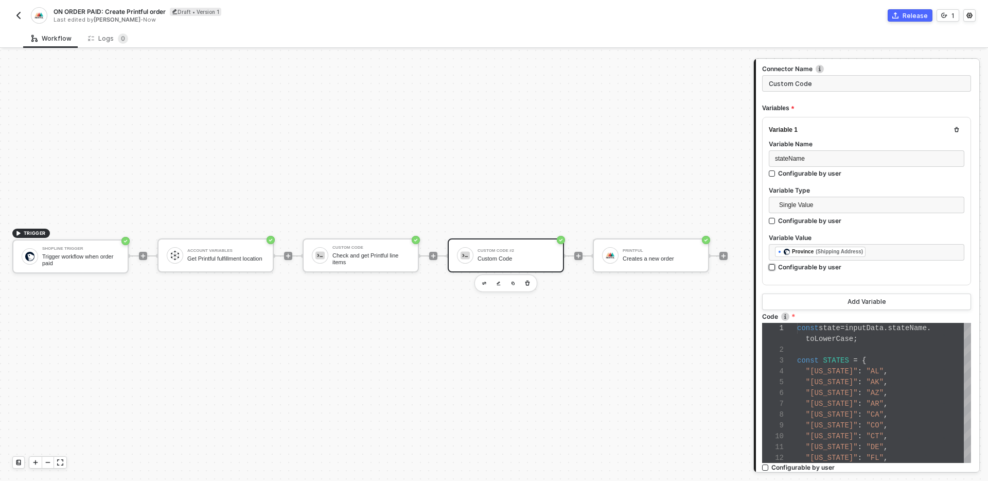
scroll to position [65, 0]
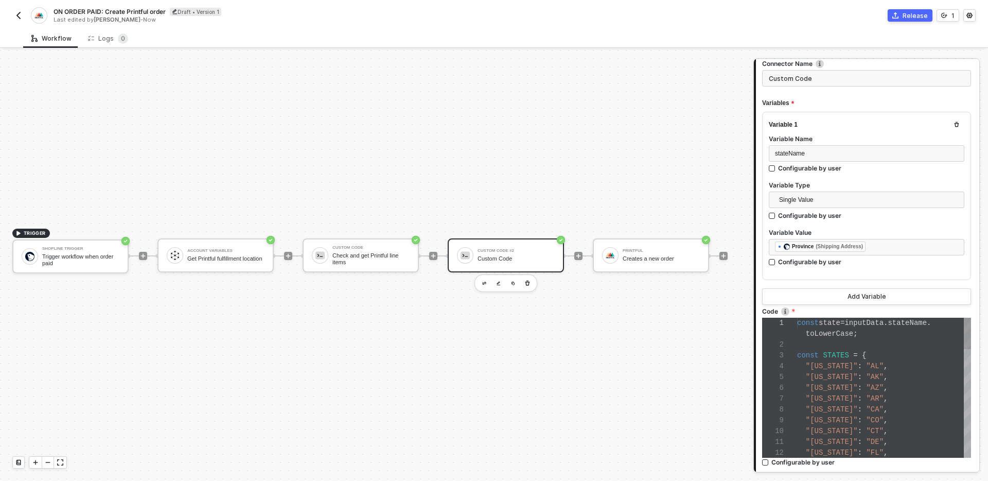
click at [851, 334] on span "toLowerCase" at bounding box center [829, 333] width 47 height 8
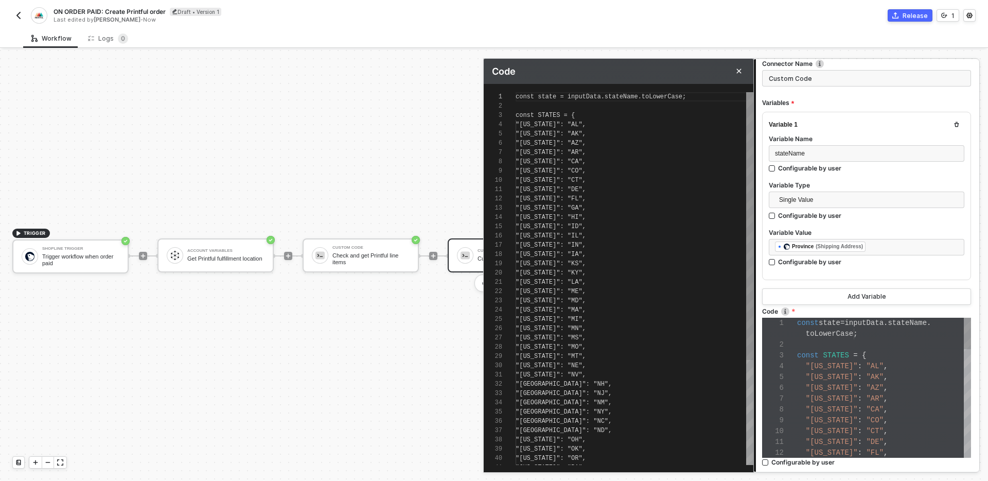
scroll to position [93, 0]
click at [852, 330] on span "toLowerCase" at bounding box center [829, 333] width 47 height 8
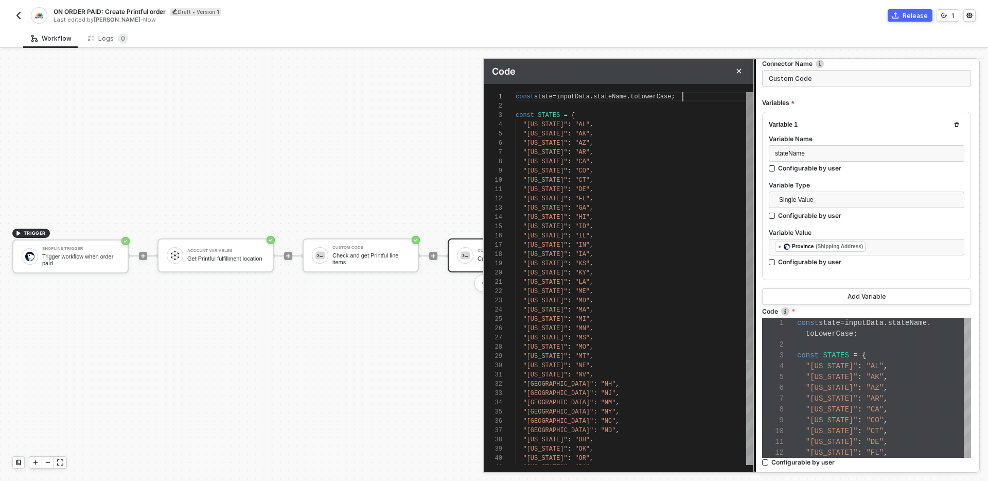
click at [683, 100] on div "1 2 3 4 5 6 7 8 9 10 11 12 13 14 15 16 17 18 19 20 21 22 23 24 25 26 27 28 29 3…" at bounding box center [619, 278] width 270 height 372
type textarea "const state = inputData.stateName.toLowerCase(); const STATES = { "[US_STATE]":…"
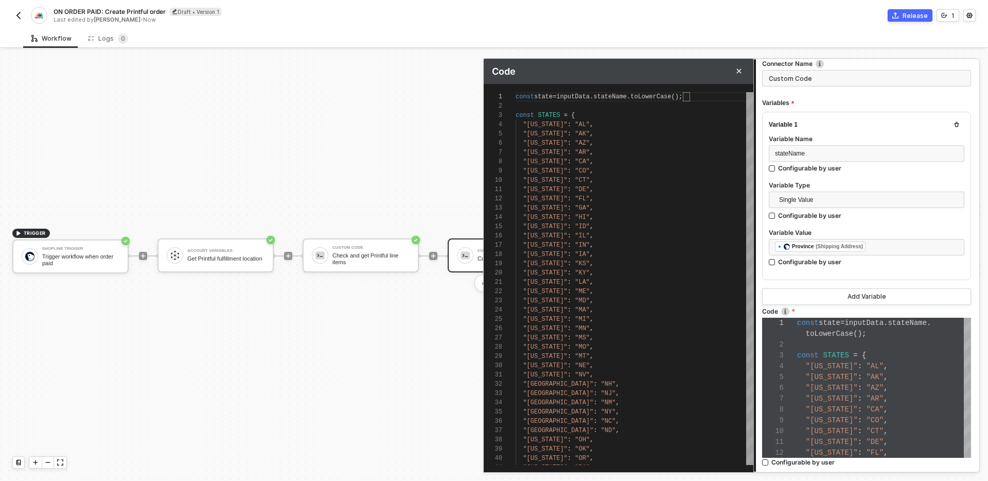
click at [841, 280] on div "Variable 1 Variable Name stateName Configurable by user Variable Type Single Va…" at bounding box center [866, 208] width 209 height 193
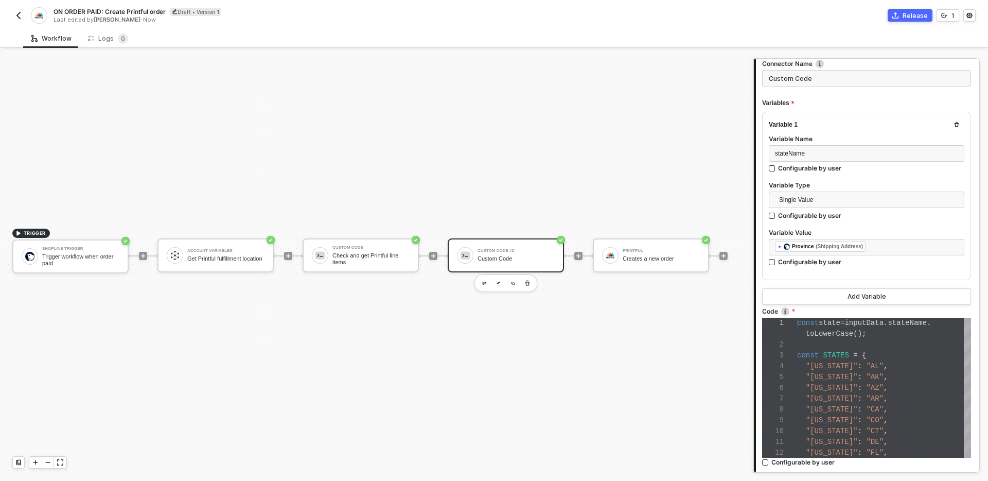
scroll to position [181, 0]
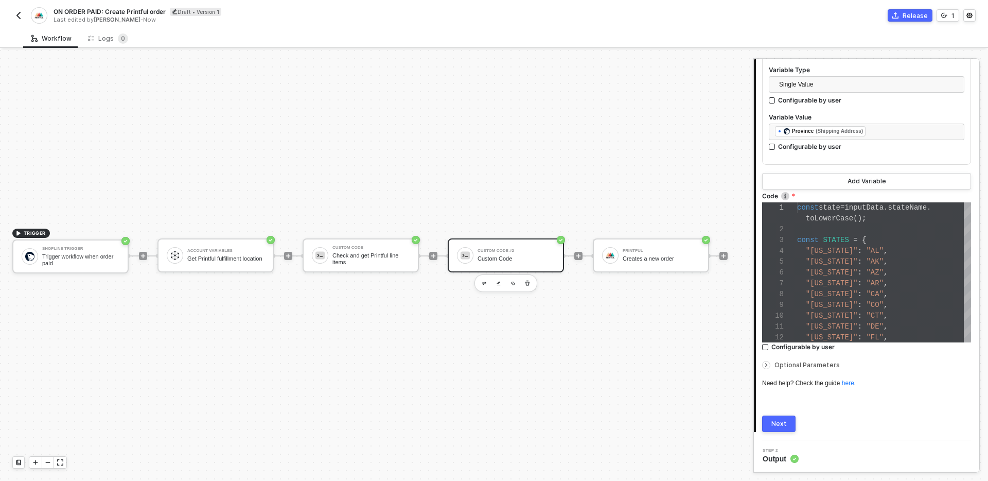
click at [777, 428] on button "Next" at bounding box center [778, 423] width 33 height 16
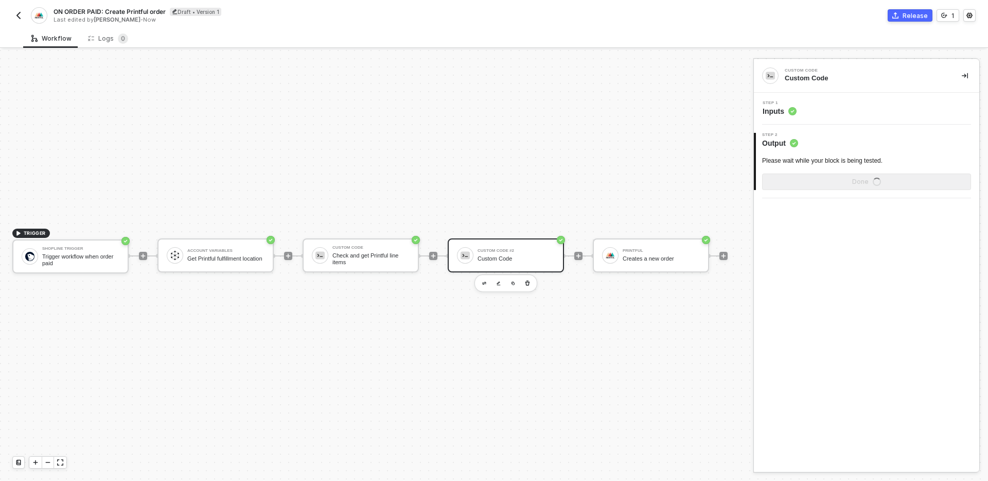
scroll to position [0, 0]
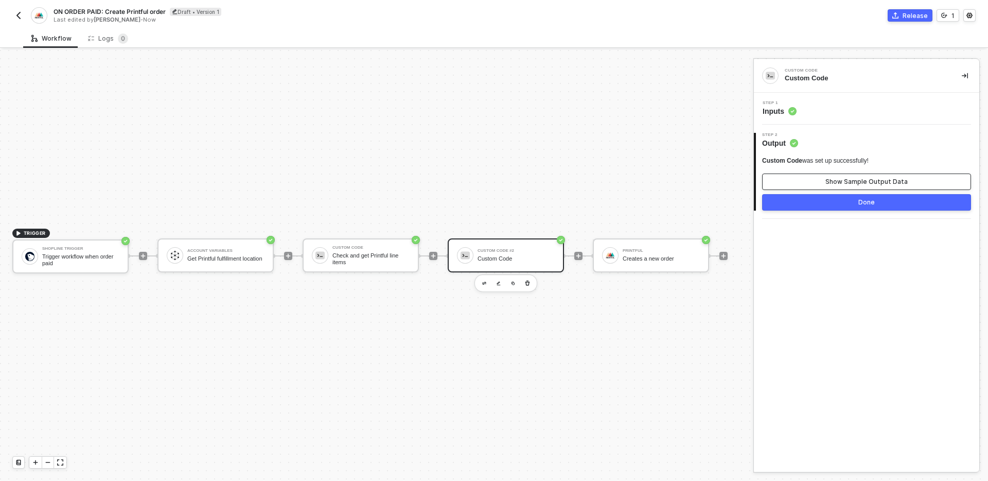
click at [850, 181] on div "Show Sample Output Data" at bounding box center [866, 181] width 82 height 8
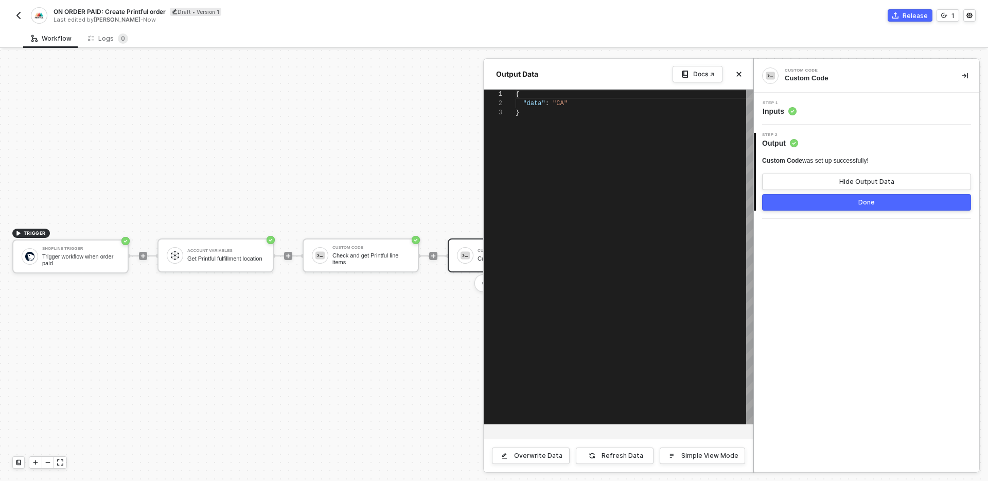
scroll to position [19, 0]
click at [740, 77] on button "Close" at bounding box center [739, 74] width 12 height 12
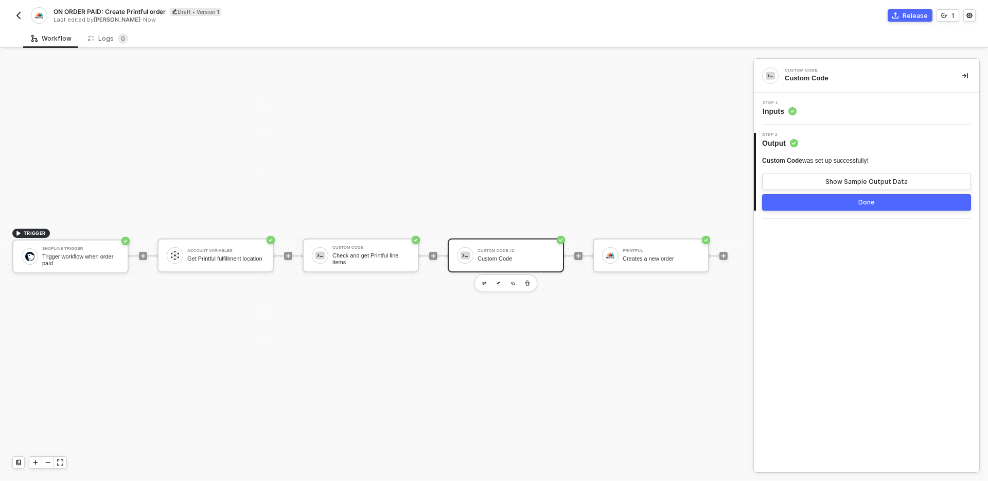
click at [815, 204] on button "Done" at bounding box center [866, 202] width 209 height 16
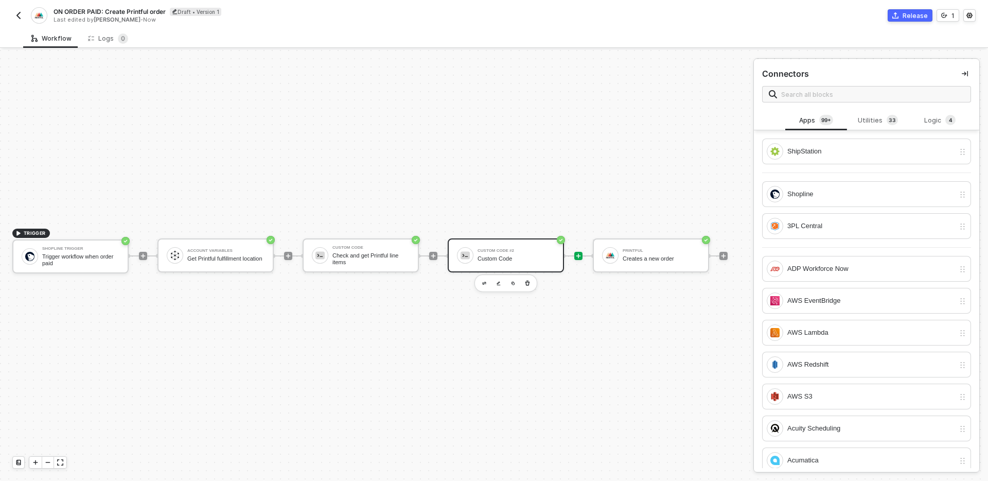
click at [530, 259] on div "Custom Code" at bounding box center [515, 258] width 77 height 7
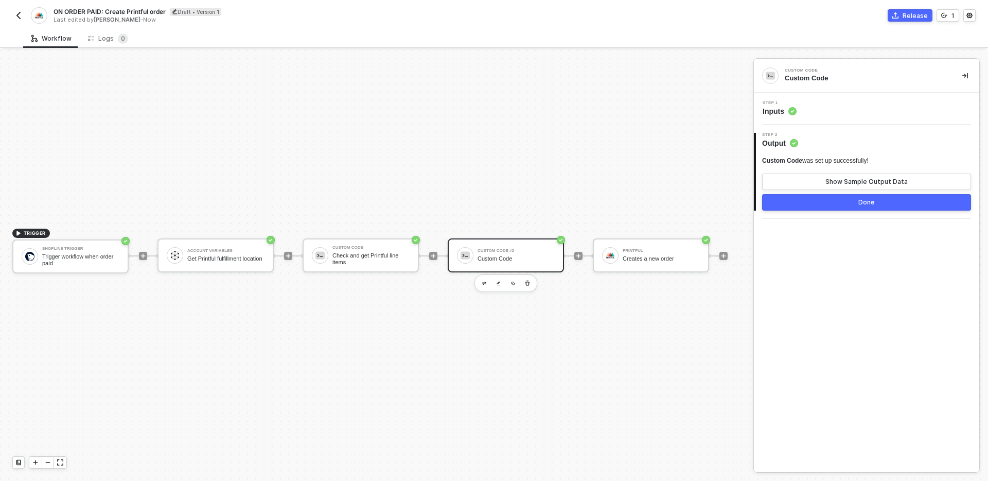
click at [854, 114] on div "Step 1 Inputs" at bounding box center [867, 108] width 223 height 15
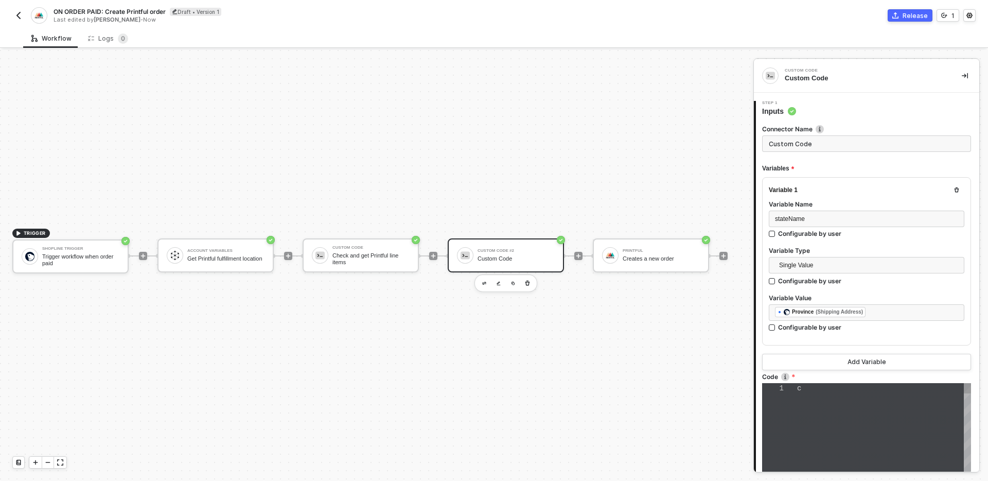
type textarea "const state = inputData.stateName.toLowerCase(); const STATES = { "[US_STATE]":…"
click at [824, 146] on input "Custom Code" at bounding box center [866, 143] width 209 height 16
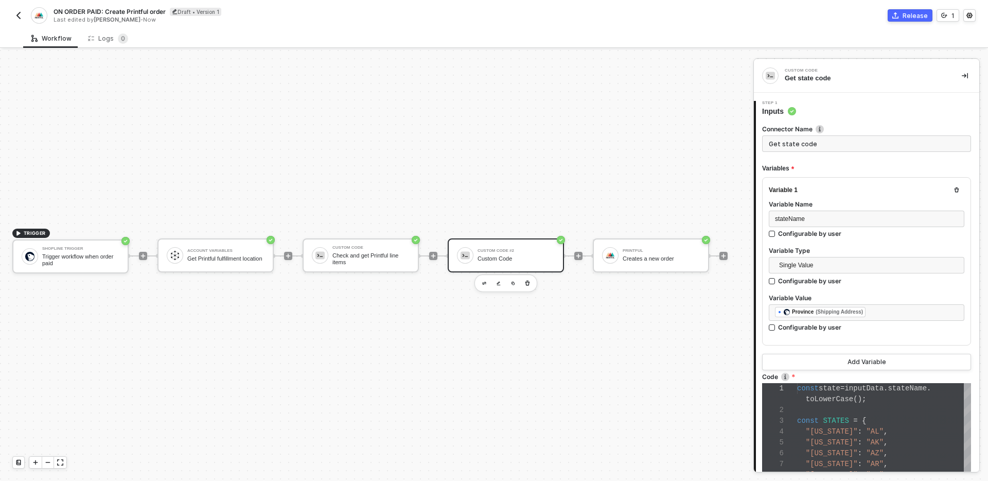
scroll to position [181, 0]
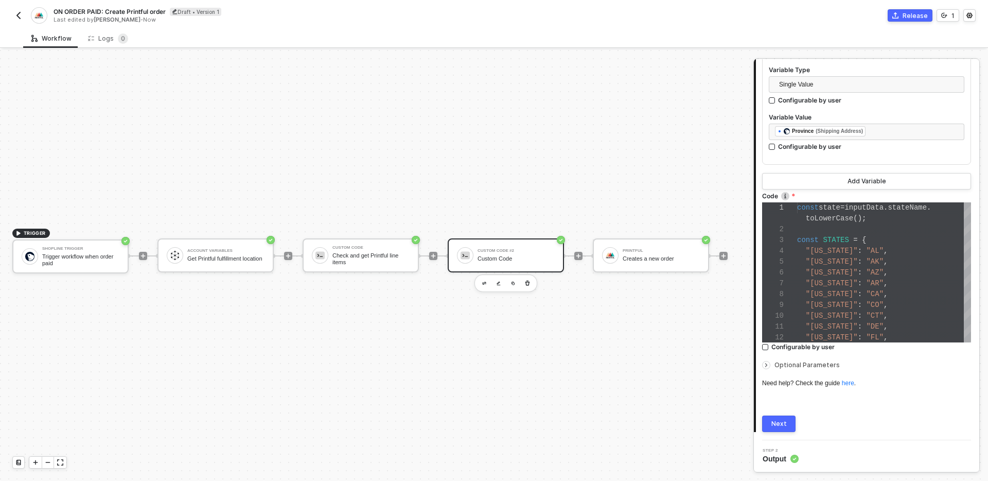
type input "Get state code"
click at [787, 426] on button "Next" at bounding box center [778, 423] width 33 height 16
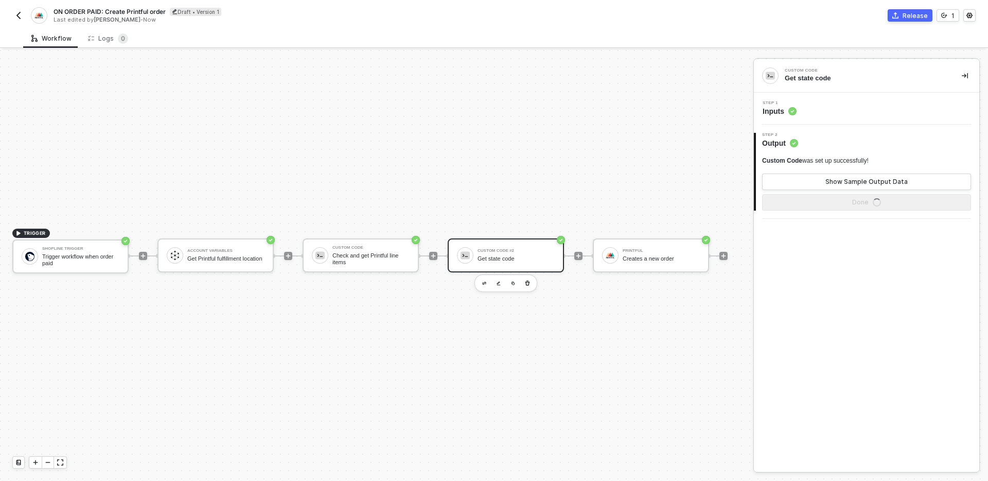
scroll to position [0, 0]
click at [825, 197] on button "Done" at bounding box center [866, 202] width 209 height 16
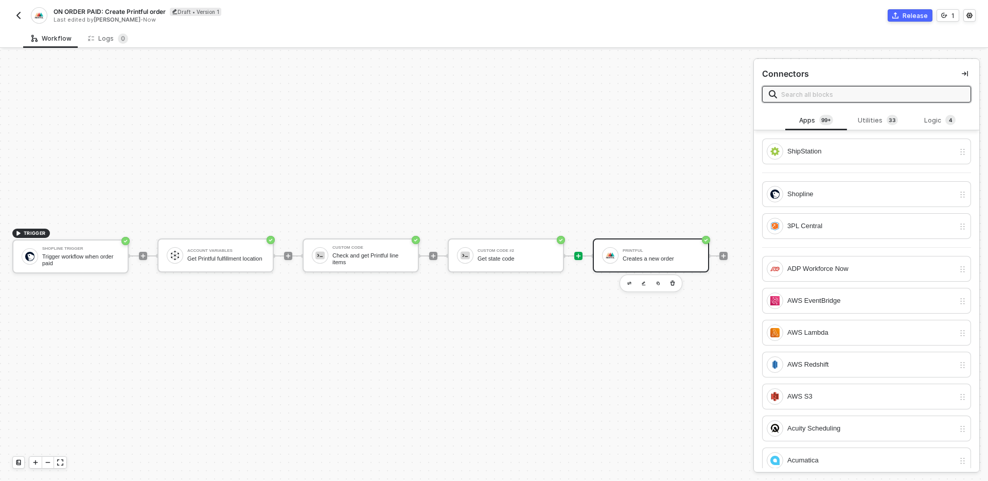
click at [664, 260] on div "Creates a new order" at bounding box center [661, 258] width 77 height 7
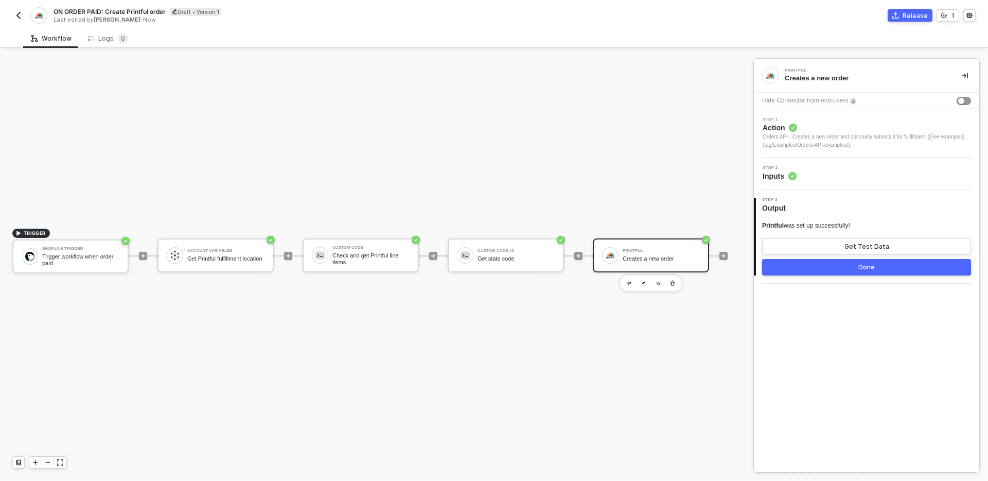
click at [638, 379] on div "TRIGGER Shopline Trigger Trigger workflow when order paid Account Variables Get…" at bounding box center [374, 256] width 748 height 450
click at [826, 349] on div "Printful Creates a new order Hide Connector from end-users Step 1 Action Orders…" at bounding box center [866, 265] width 225 height 412
click at [862, 176] on div "Step 2 Inputs" at bounding box center [867, 173] width 223 height 15
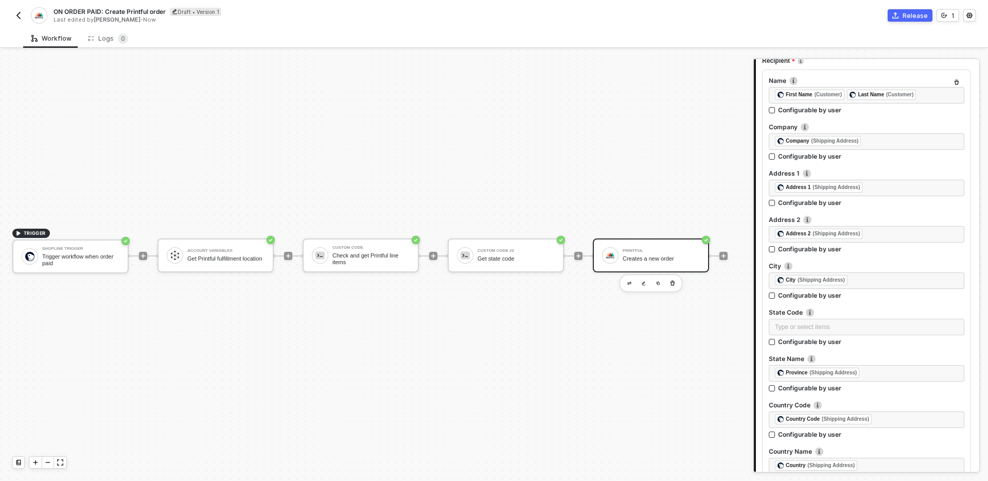
scroll to position [137, 0]
click at [857, 325] on div "Type or select items ﻿" at bounding box center [866, 327] width 183 height 10
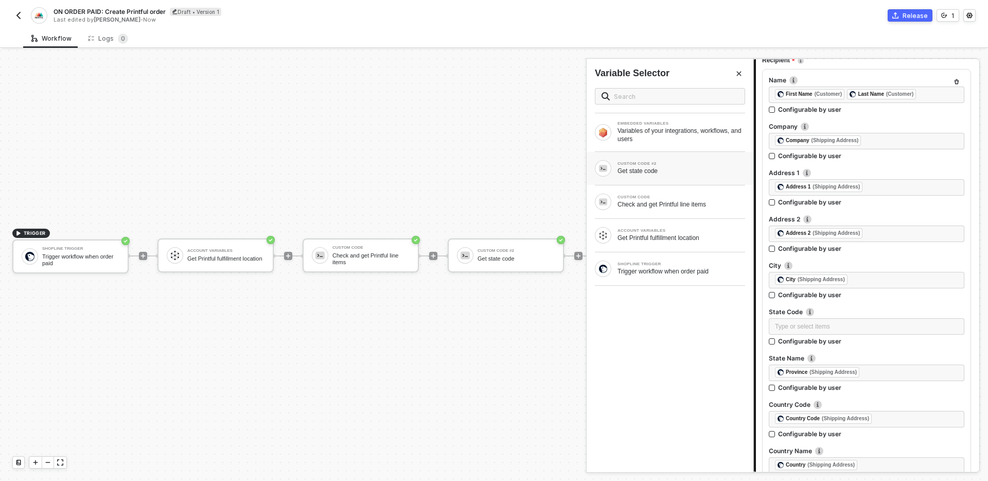
click at [691, 173] on div "Get state code" at bounding box center [681, 171] width 128 height 8
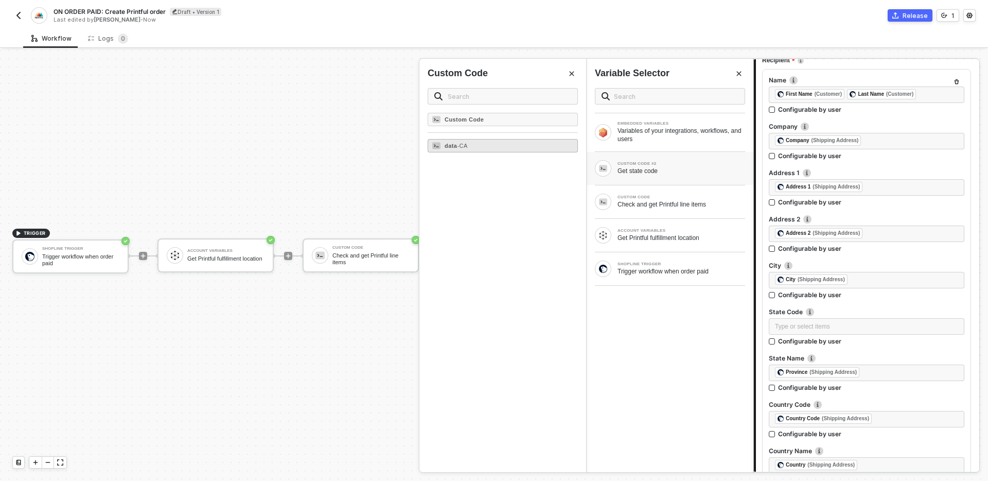
click at [502, 147] on div "data - CA" at bounding box center [503, 145] width 150 height 13
click at [738, 74] on icon "Close" at bounding box center [739, 73] width 6 height 6
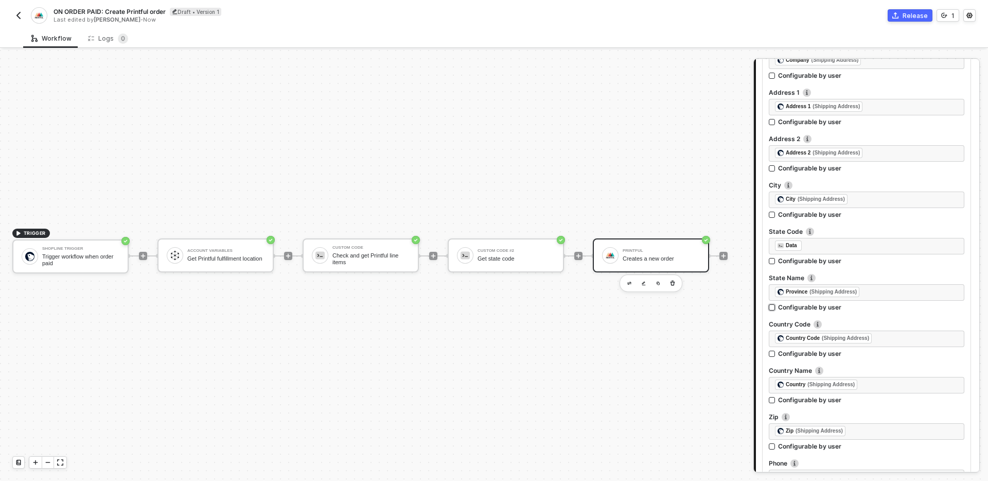
scroll to position [217, 0]
click at [522, 246] on div "Custom Code #2 Get state code" at bounding box center [515, 255] width 77 height 20
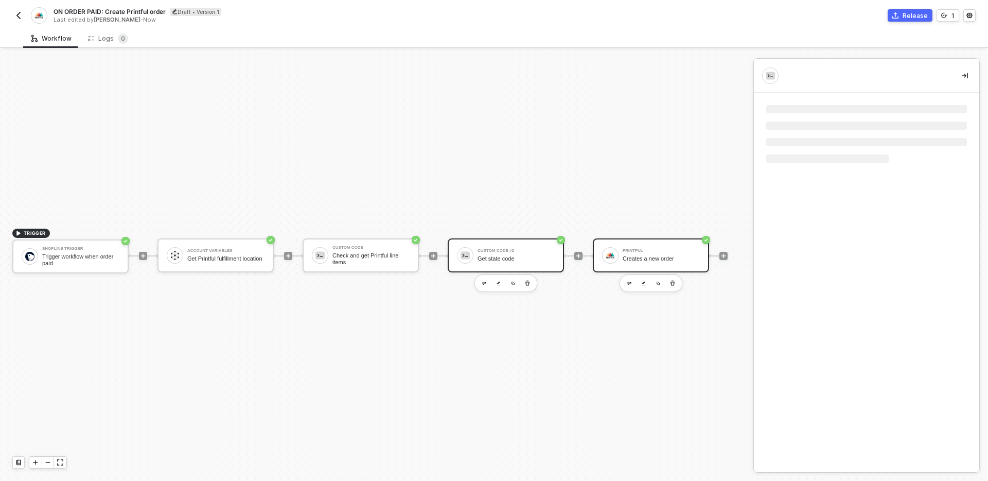
scroll to position [0, 0]
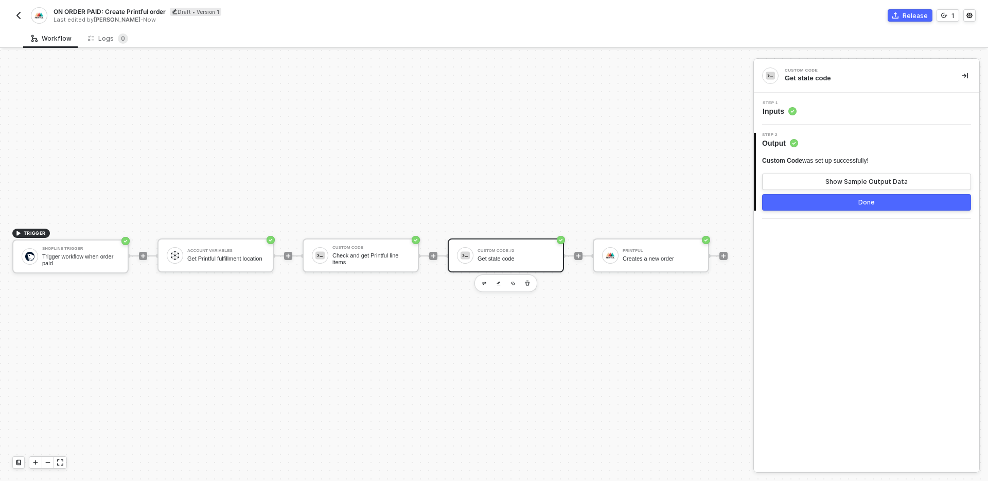
click at [850, 112] on div "Step 1 Inputs" at bounding box center [867, 108] width 223 height 15
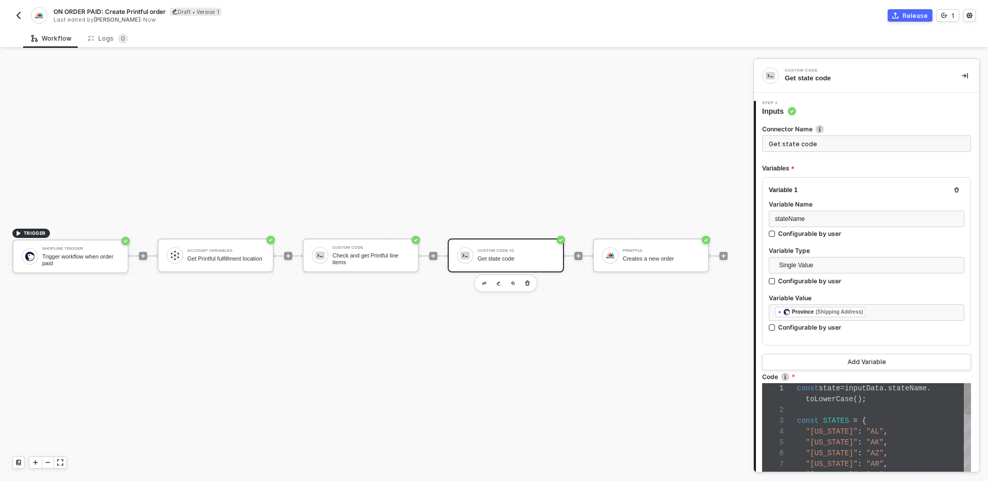
scroll to position [97, 0]
click at [642, 259] on div "Creates a new order" at bounding box center [661, 258] width 77 height 7
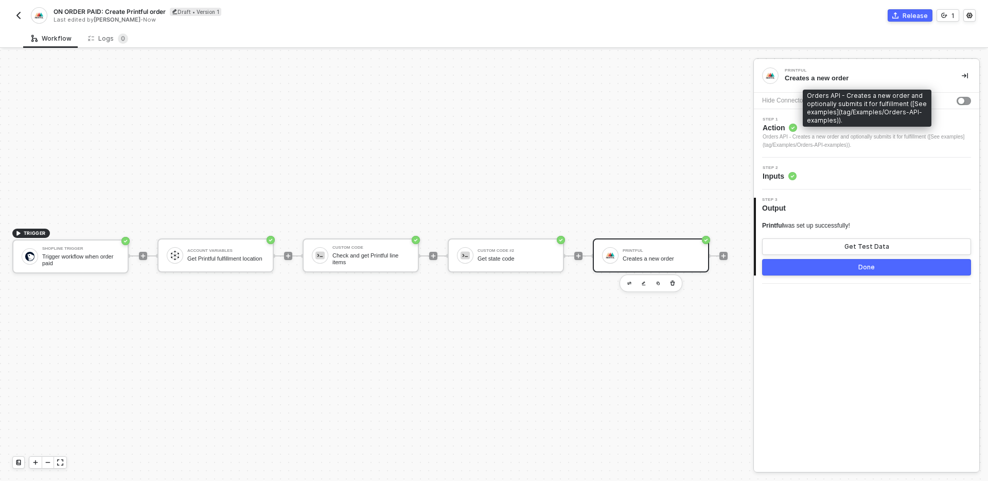
click at [838, 124] on div "Orders API - Creates a new order and optionally submits it for fulfillment ([Se…" at bounding box center [867, 108] width 129 height 37
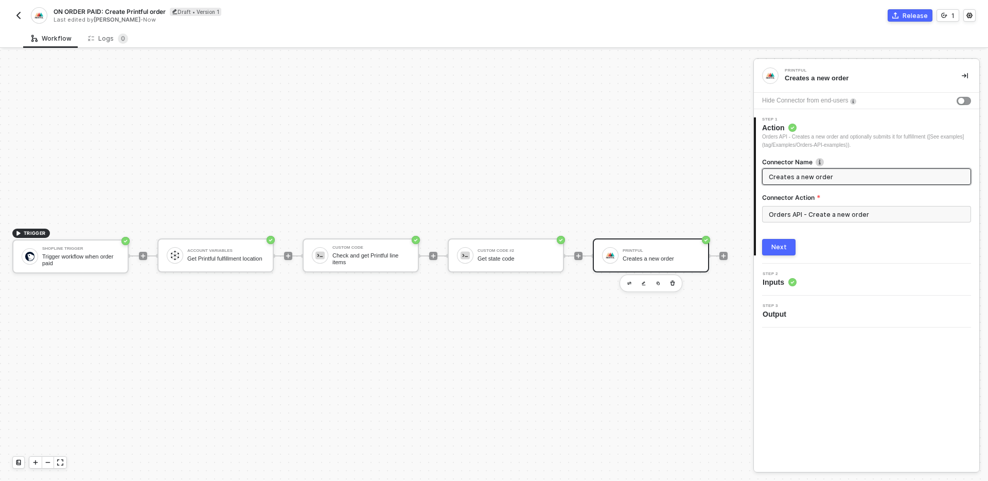
click at [913, 124] on span "Action" at bounding box center [866, 127] width 209 height 10
click at [876, 292] on div "2 Step 2 Inputs" at bounding box center [866, 279] width 225 height 32
click at [875, 280] on div "Step 2 Inputs" at bounding box center [867, 279] width 223 height 15
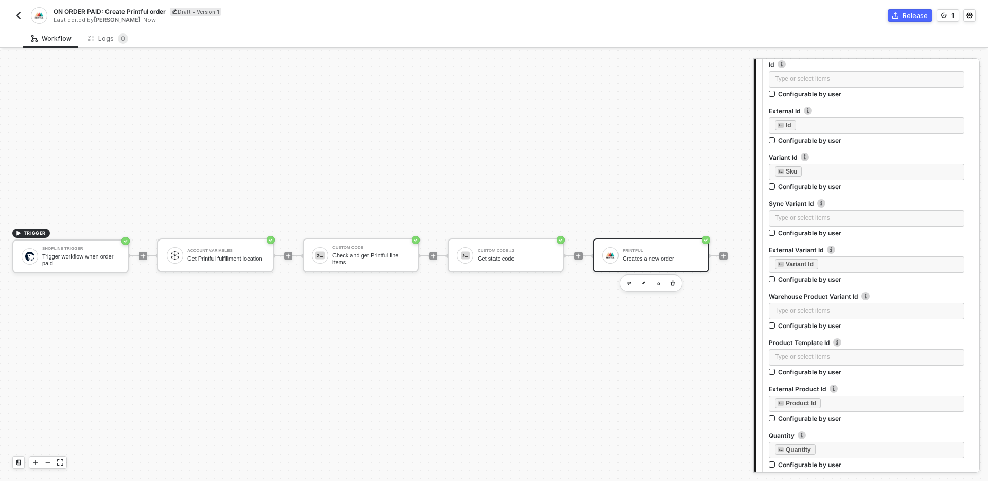
scroll to position [863, 0]
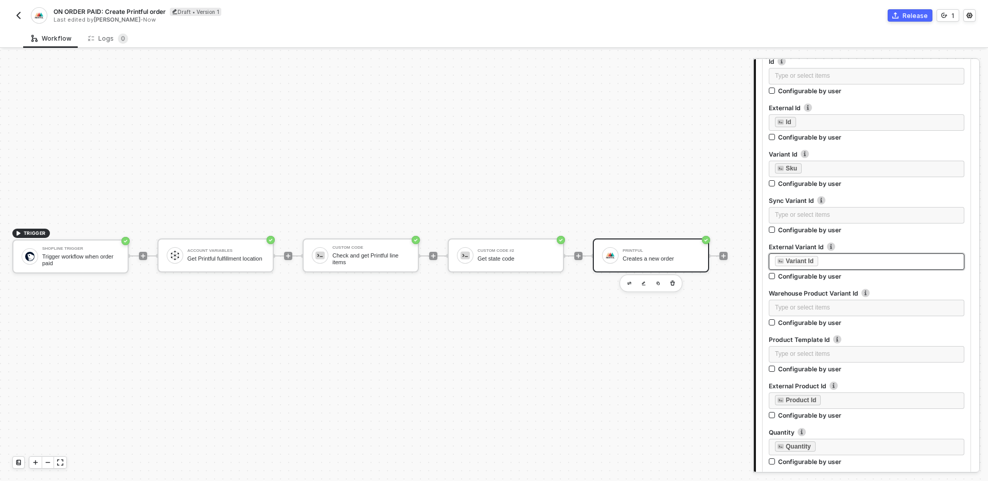
click at [859, 258] on div "﻿ ﻿ Variant Id ﻿" at bounding box center [866, 261] width 183 height 11
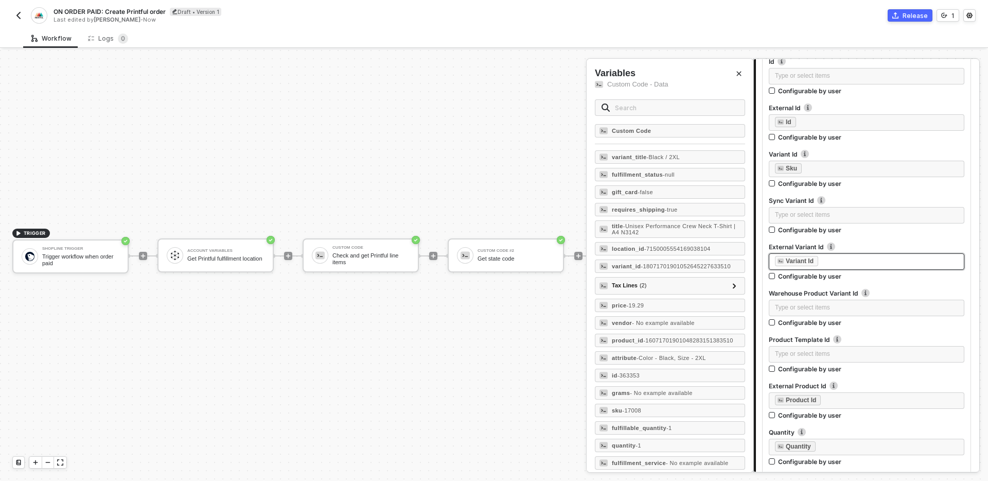
click at [859, 258] on div "﻿ ﻿ Variant Id ﻿" at bounding box center [866, 261] width 183 height 11
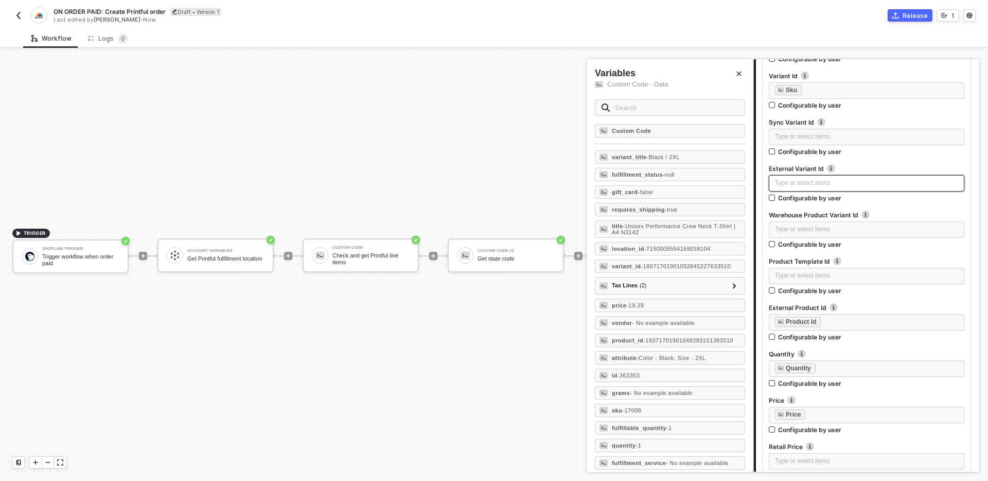
scroll to position [944, 0]
click at [870, 324] on div "﻿ ﻿ Product Id ﻿" at bounding box center [866, 319] width 183 height 11
click at [888, 352] on label "Quantity" at bounding box center [866, 351] width 195 height 9
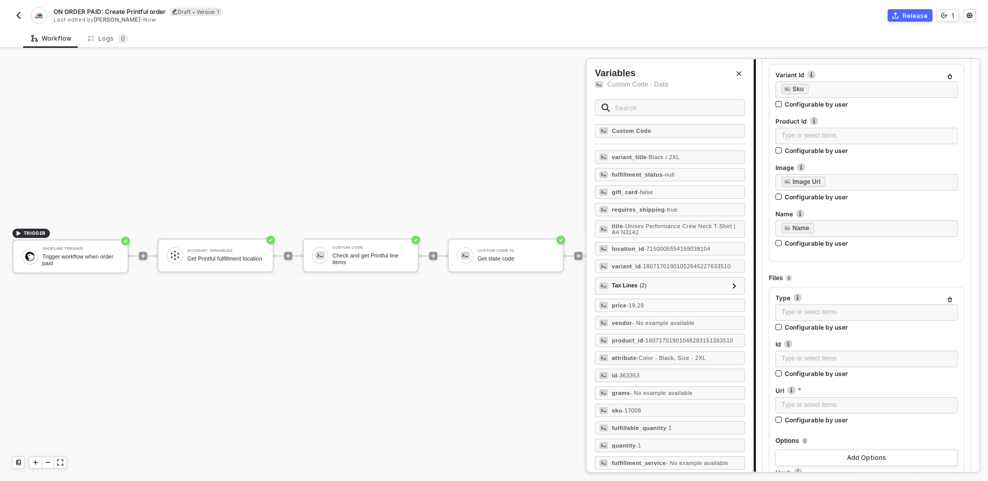
scroll to position [1430, 0]
click at [735, 67] on button "Close" at bounding box center [739, 73] width 12 height 12
click at [740, 78] on button "Close" at bounding box center [739, 73] width 12 height 12
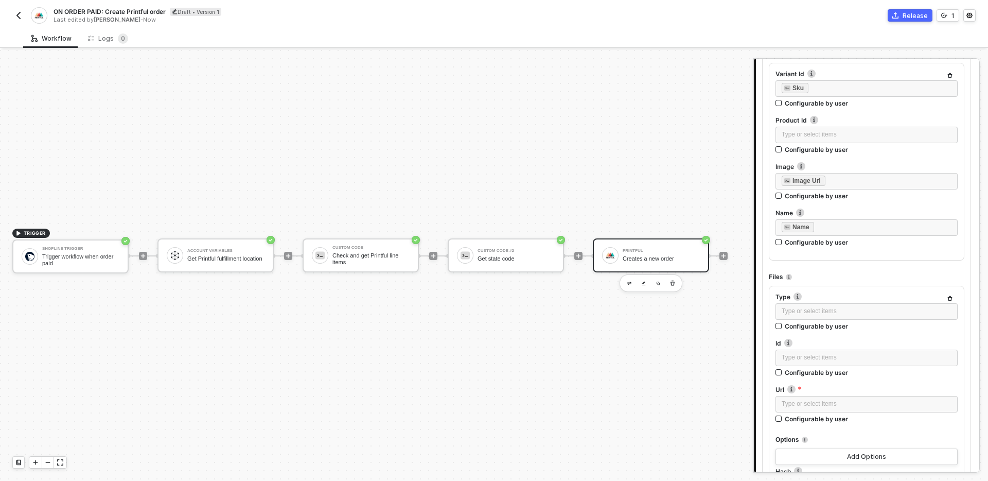
click at [740, 78] on div "TRIGGER Shopline Trigger Trigger workflow when order paid Account Variables Get…" at bounding box center [374, 256] width 748 height 450
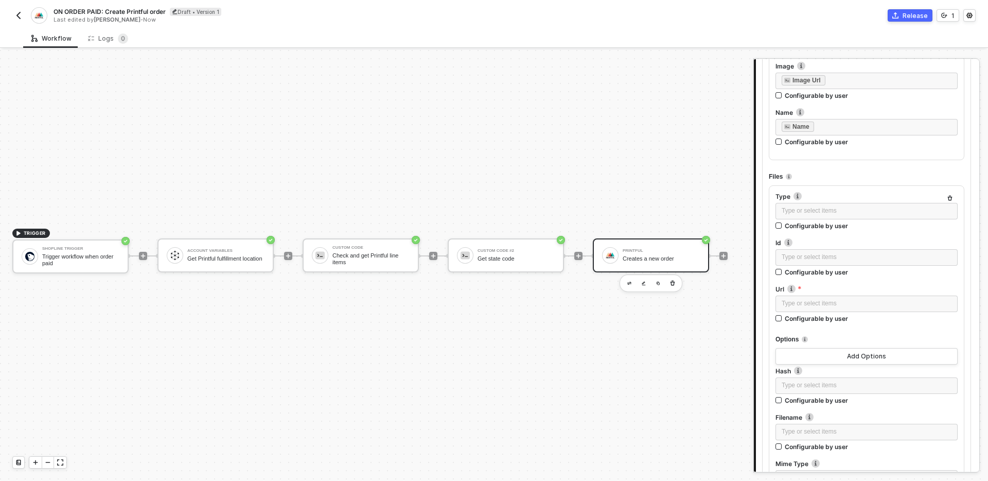
scroll to position [1528, 0]
click at [846, 222] on div "Type or select items ﻿" at bounding box center [866, 214] width 182 height 19
click at [843, 208] on div "Type or select items ﻿" at bounding box center [866, 213] width 170 height 10
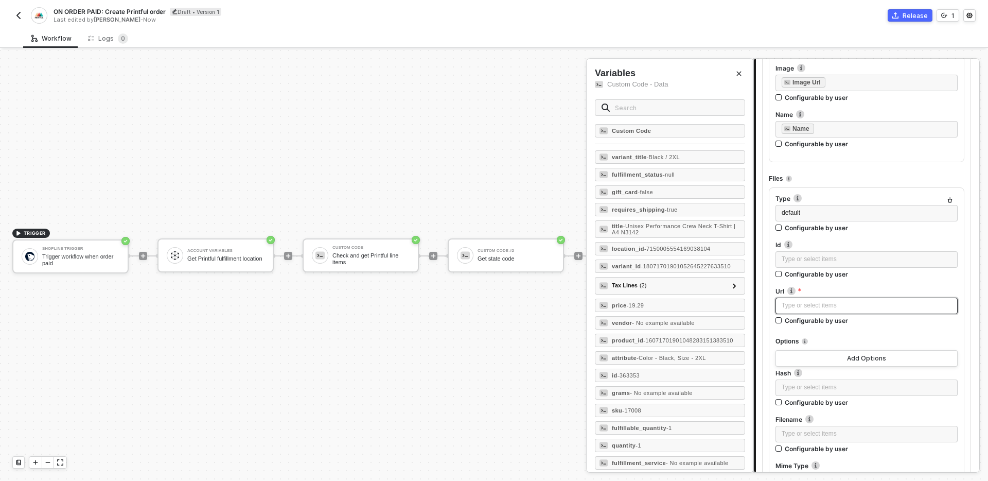
click at [875, 311] on div "Type or select items ﻿" at bounding box center [866, 305] width 182 height 16
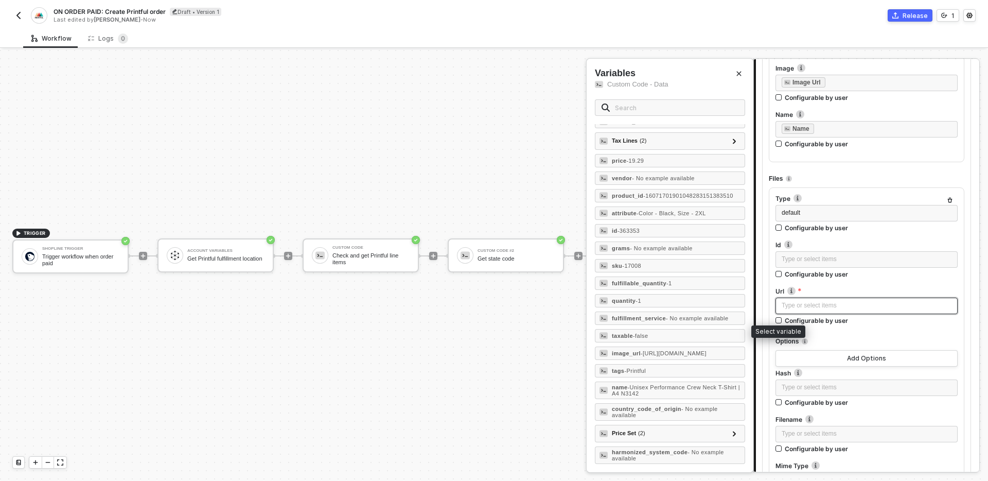
scroll to position [155, 0]
click at [679, 356] on span "- [URL][DOMAIN_NAME]" at bounding box center [674, 353] width 66 height 6
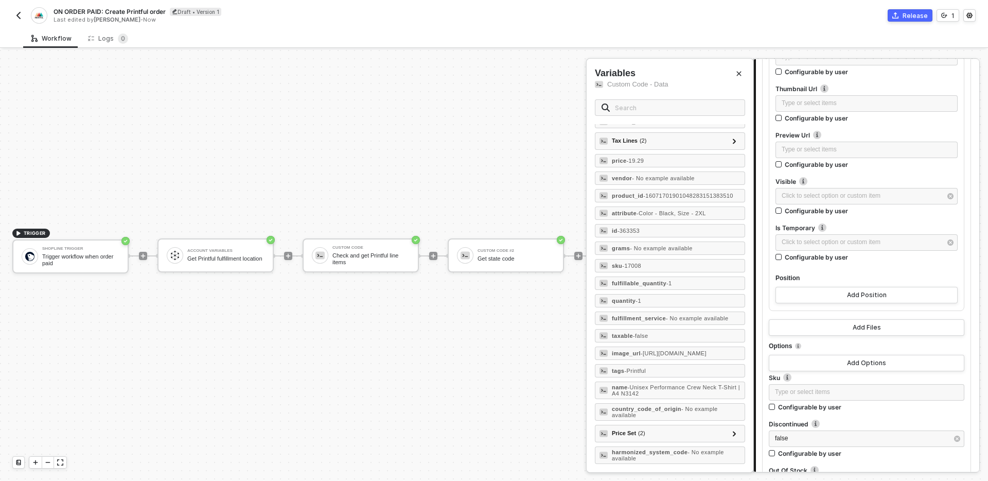
scroll to position [2230, 0]
click at [888, 327] on button "Add Files" at bounding box center [866, 326] width 195 height 16
click at [952, 332] on icon "button" at bounding box center [950, 331] width 6 height 6
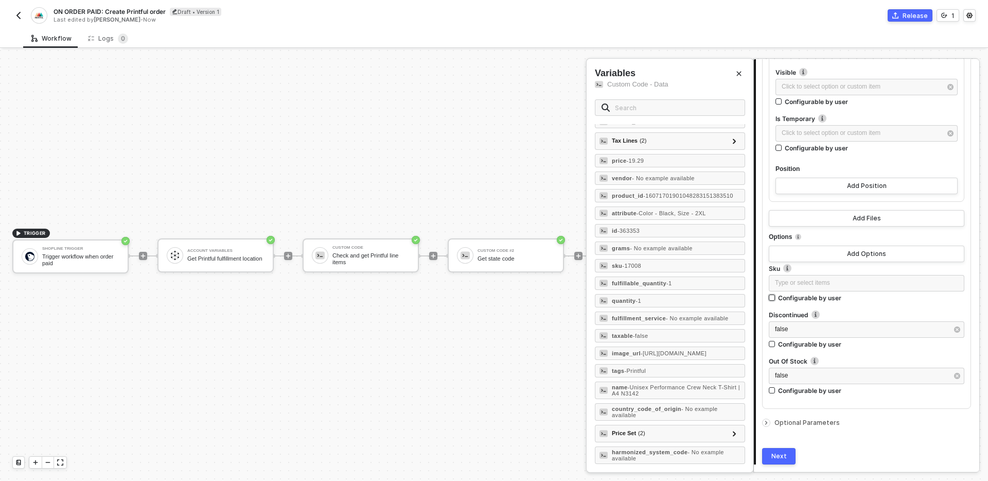
scroll to position [2339, 0]
click at [853, 453] on div "Next" at bounding box center [866, 455] width 209 height 16
click at [779, 457] on div "Next" at bounding box center [778, 455] width 15 height 8
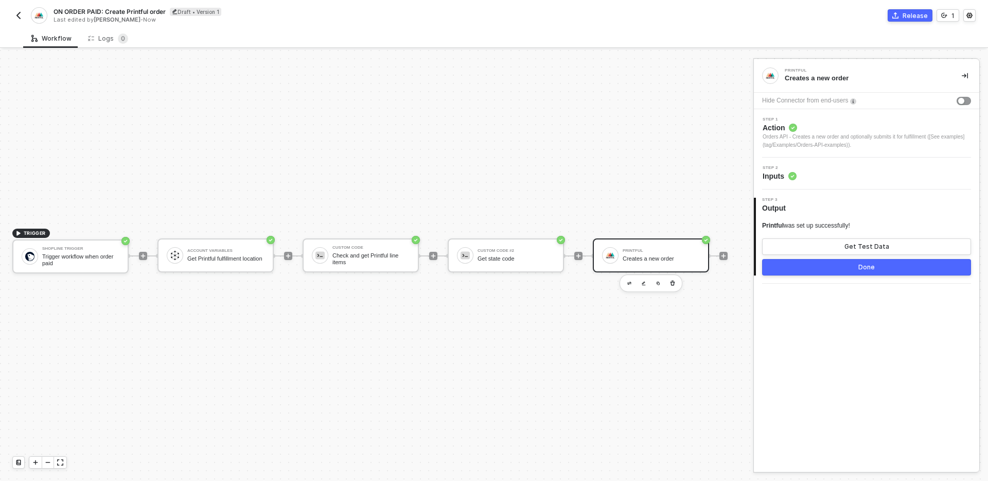
scroll to position [0, 0]
click at [847, 241] on button "Get Test Data" at bounding box center [866, 246] width 209 height 16
click at [847, 241] on button "Show Sample Output Data" at bounding box center [866, 246] width 209 height 16
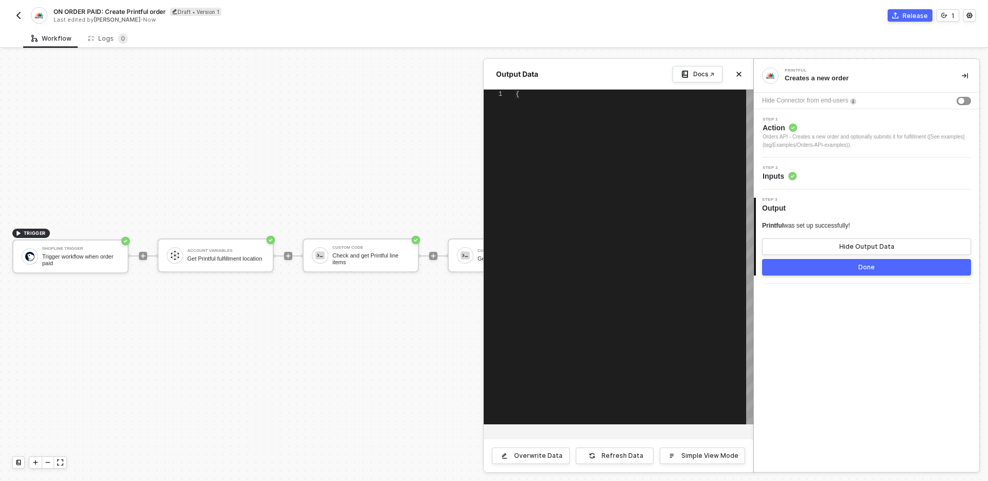
type textarea "{ "code": 200 }"
click at [738, 75] on icon "icon-close" at bounding box center [739, 74] width 5 height 5
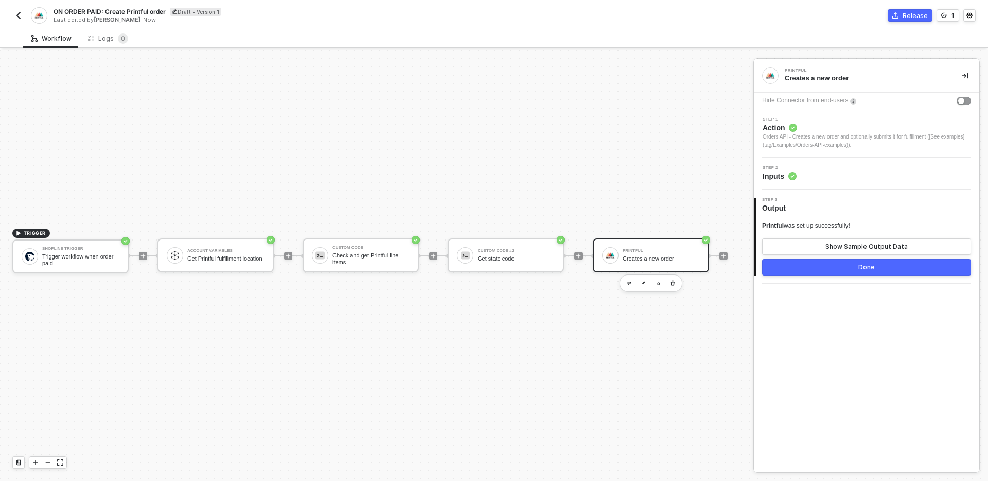
click at [858, 268] on button "Done" at bounding box center [866, 267] width 209 height 16
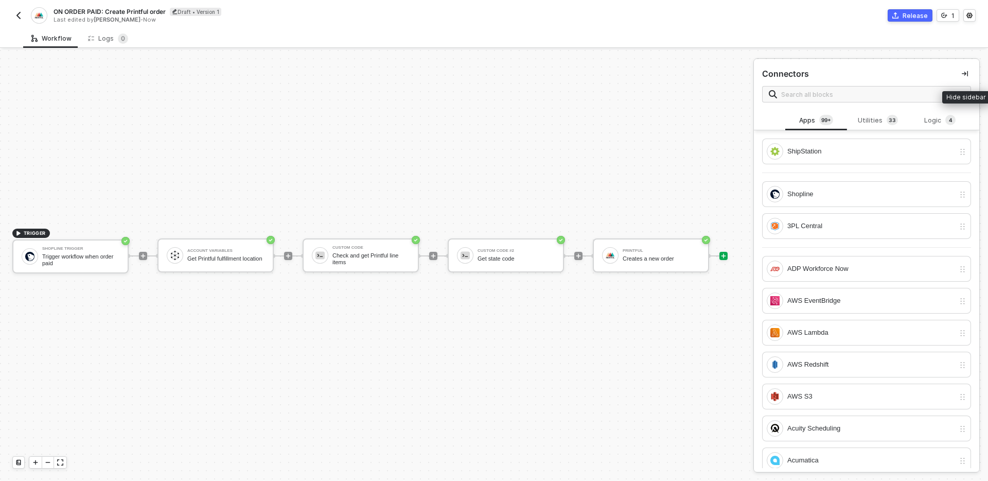
click at [968, 70] on button "button" at bounding box center [964, 73] width 12 height 12
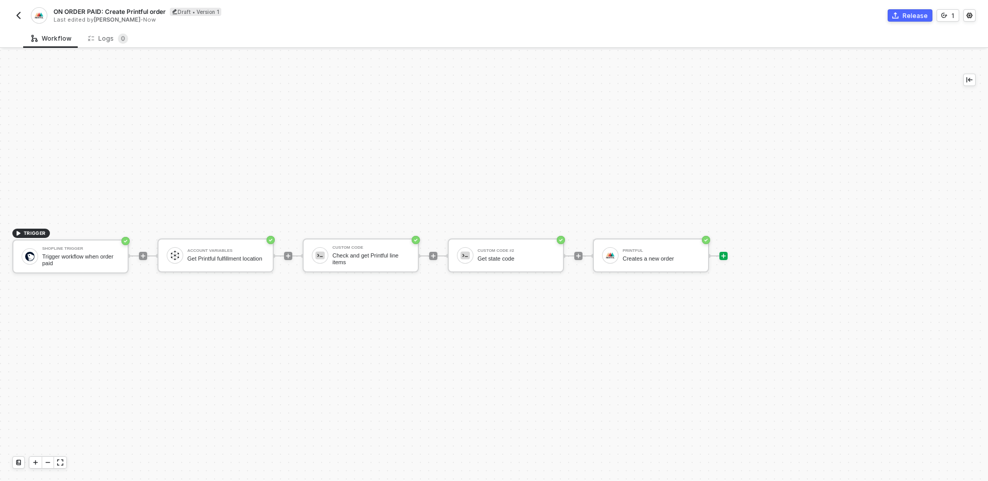
click at [818, 194] on div "TRIGGER Shopline Trigger Trigger workflow when order paid Account Variables Get…" at bounding box center [473, 256] width 946 height 450
click at [19, 18] on img "button" at bounding box center [18, 15] width 8 height 8
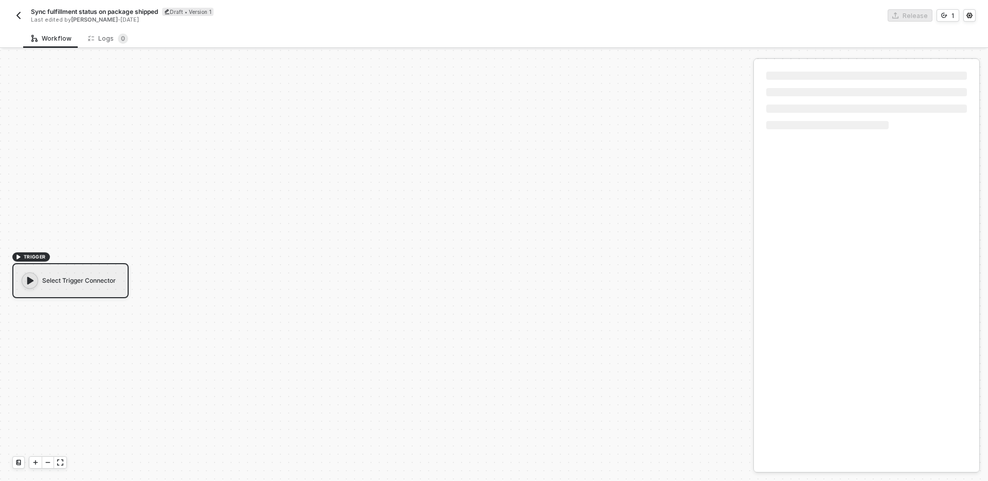
scroll to position [19, 0]
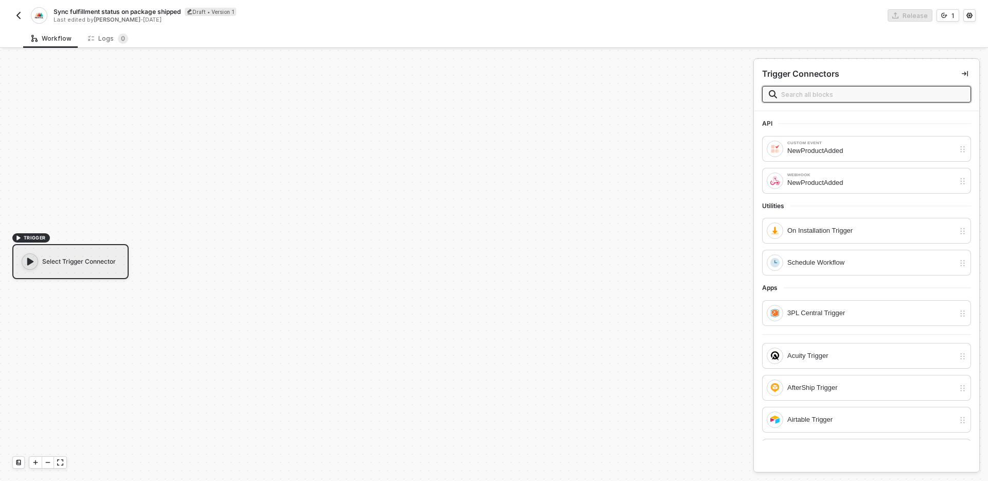
click at [159, 11] on span "Sync fulfillment status on package shipped" at bounding box center [117, 11] width 127 height 9
click at [190, 11] on input "Sync fulfillment status on package shipped" at bounding box center [141, 12] width 175 height 12
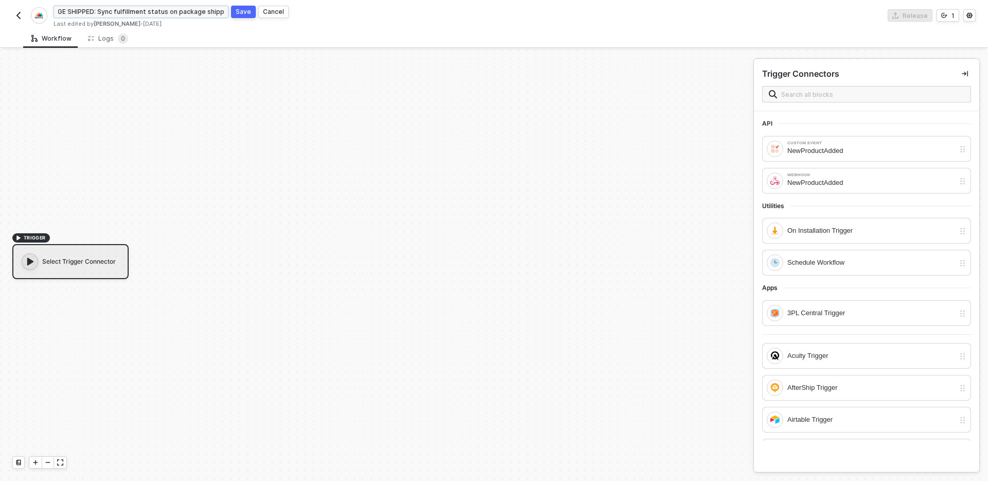
type input "ON PACKAGE SHIPPED: Sync fulfillment status"
click button "Save" at bounding box center [243, 12] width 25 height 12
click at [11, 15] on div "ON PACKAGE SHIPPED: Sync fulfillment status Draft • Version 1 Last edited by Ca…" at bounding box center [494, 14] width 988 height 29
click at [18, 18] on img "button" at bounding box center [18, 15] width 8 height 8
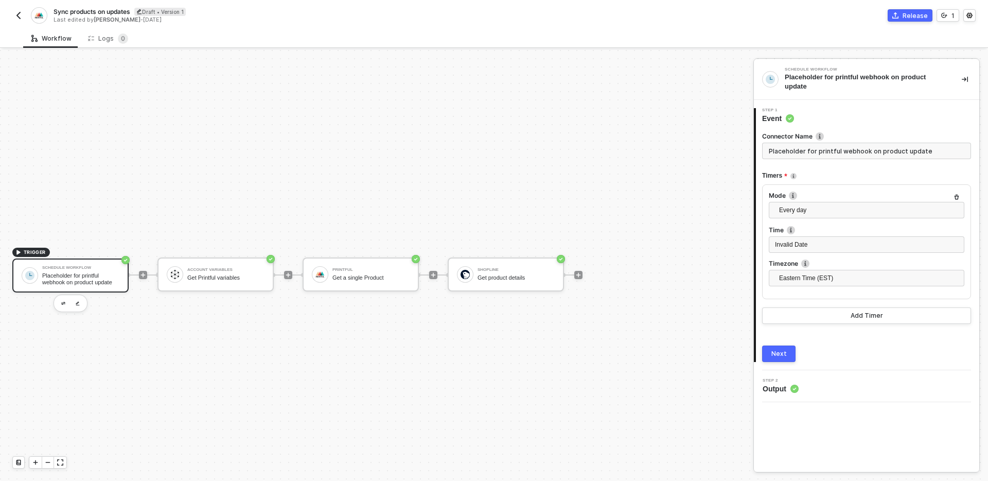
scroll to position [19, 0]
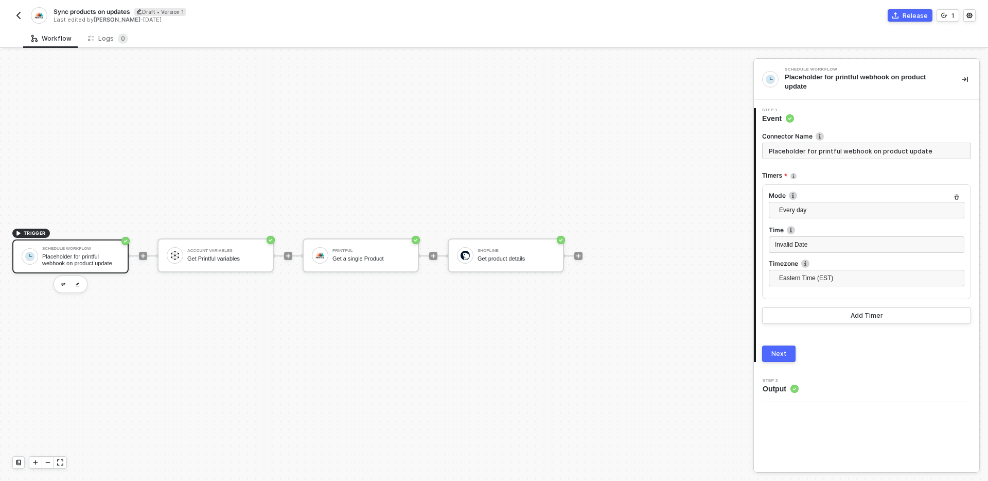
click at [103, 4] on div "Sync products on updates Draft • Version 1 Last edited by [PERSON_NAME] - [DATE…" at bounding box center [493, 14] width 963 height 29
click at [105, 11] on span "Sync products on updates" at bounding box center [92, 11] width 77 height 9
click at [57, 13] on input "Sync products on updates" at bounding box center [141, 12] width 175 height 12
type input "ON PRODUCT UPDATE:Sync products"
click button "Save" at bounding box center [243, 12] width 25 height 12
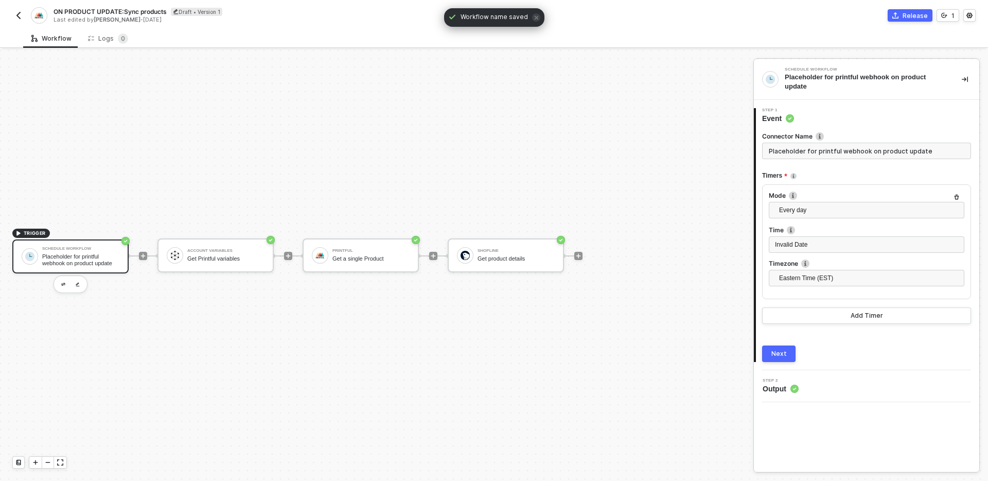
click at [119, 9] on span "ON PRODUCT UPDATE:Sync products" at bounding box center [110, 11] width 113 height 9
click at [128, 12] on input "ON PRODUCT UPDATE:Sync products" at bounding box center [141, 12] width 175 height 12
type input "ON PRODUCT UPDATE: Sync products"
click button "Save" at bounding box center [243, 12] width 25 height 12
click at [21, 14] on img "button" at bounding box center [18, 15] width 8 height 8
